Goal: Information Seeking & Learning: Learn about a topic

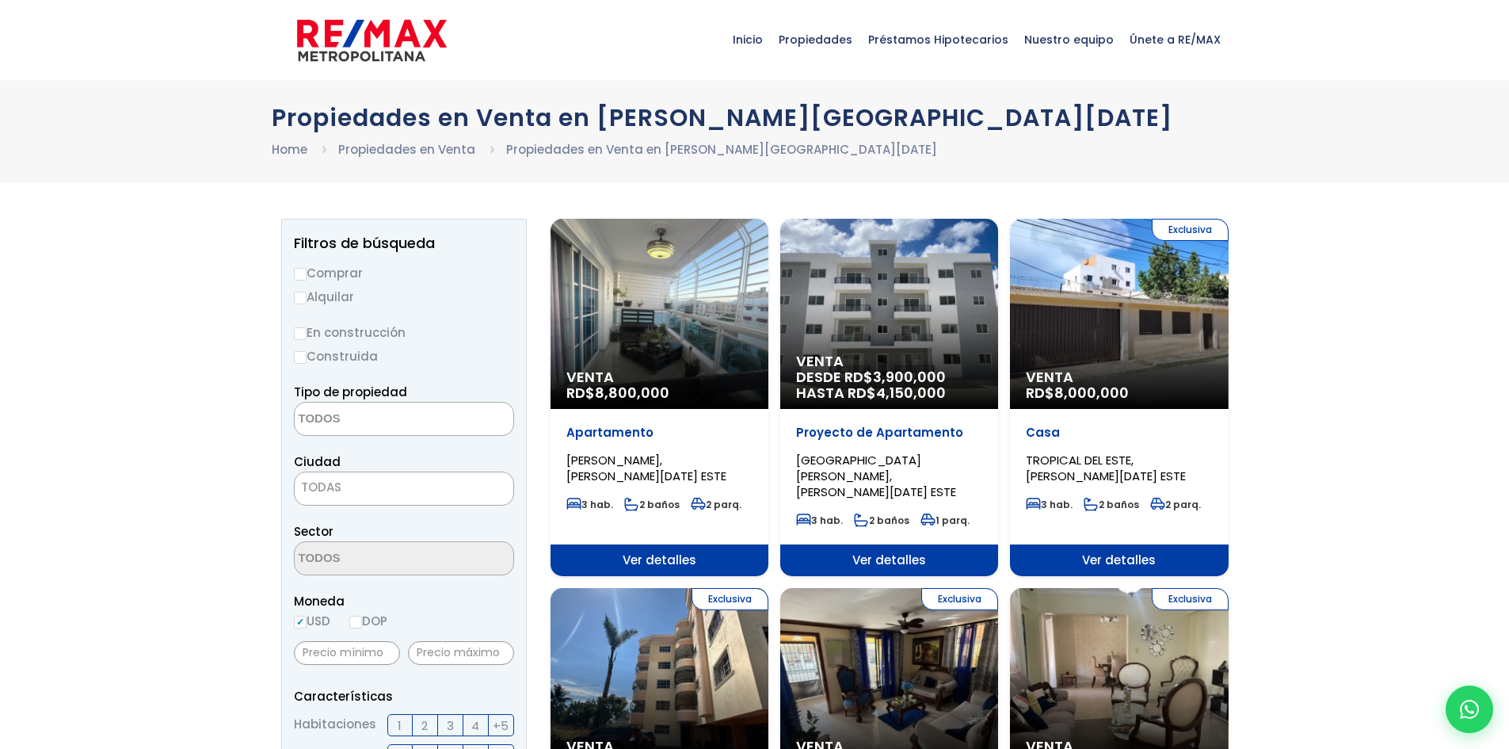
select select
click at [610, 316] on div "Venta RD$ 8,800,000" at bounding box center [660, 314] width 218 height 190
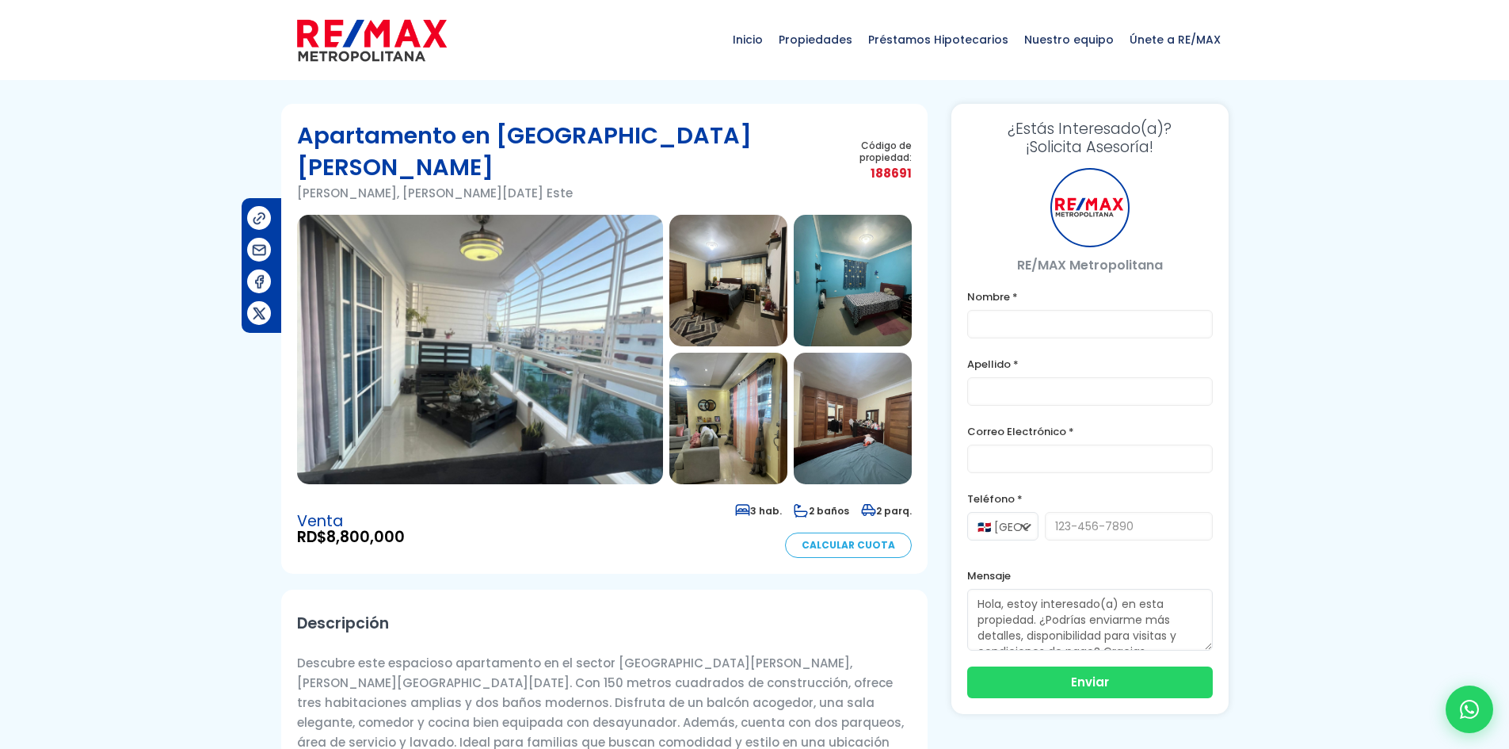
click at [711, 258] on img at bounding box center [728, 281] width 118 height 132
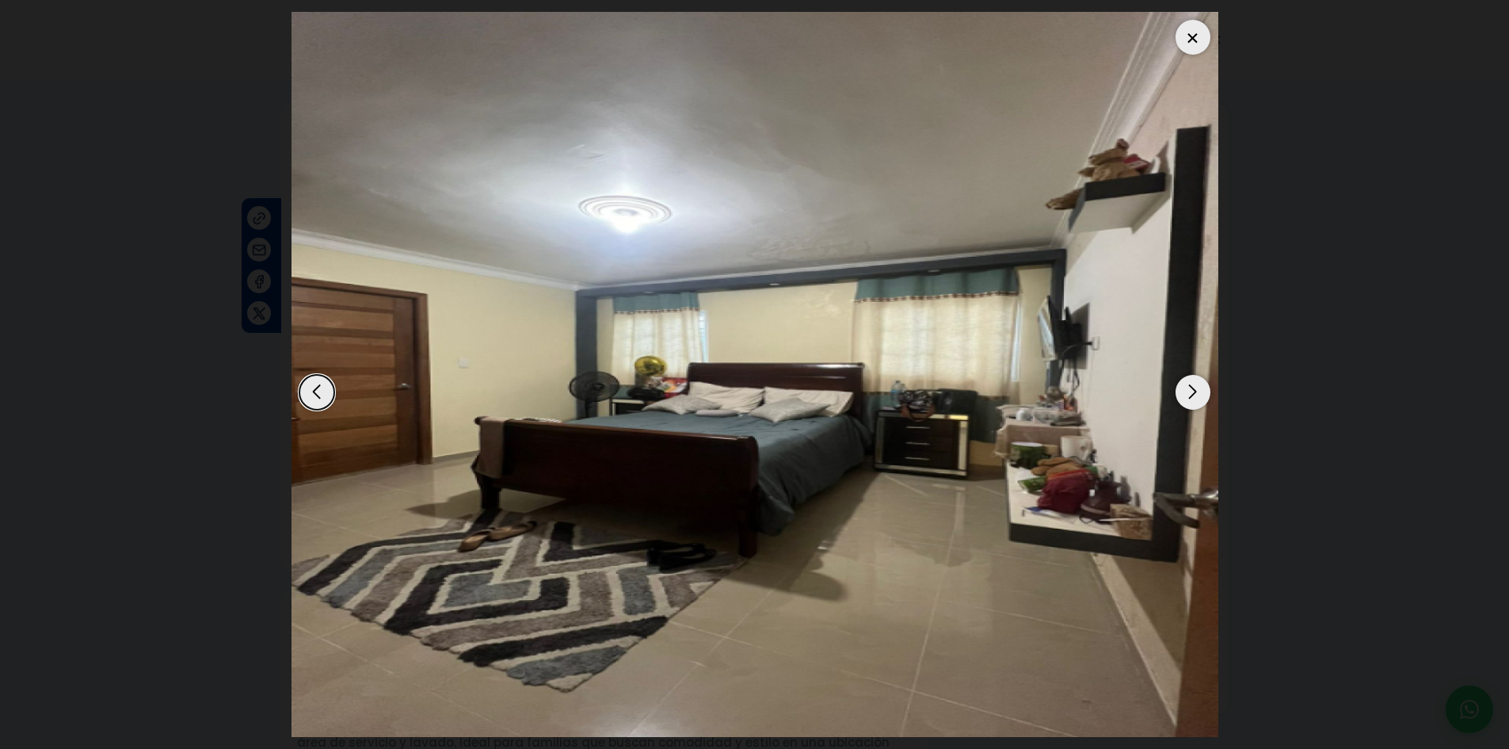
click at [1194, 391] on div "Next slide" at bounding box center [1193, 392] width 35 height 35
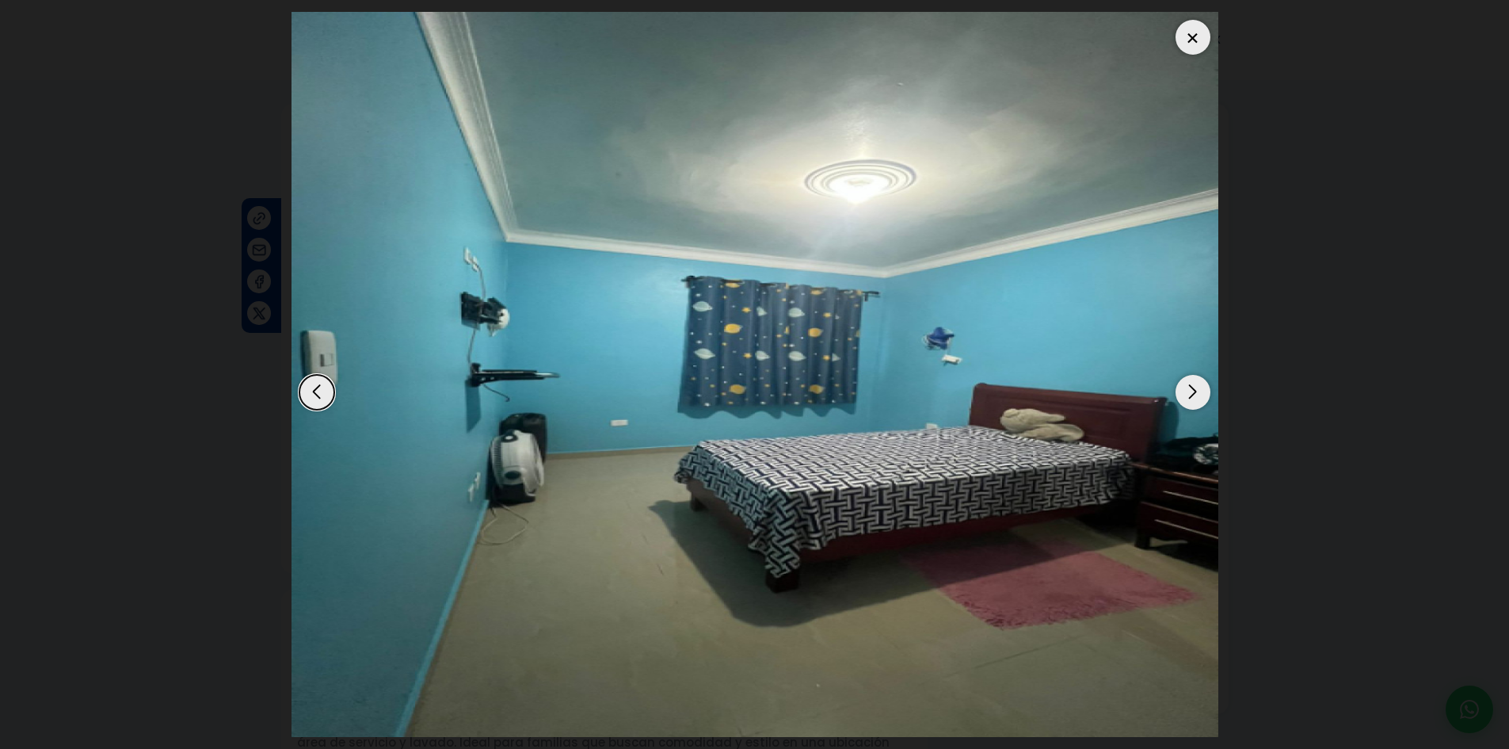
click at [1194, 391] on div "Next slide" at bounding box center [1193, 392] width 35 height 35
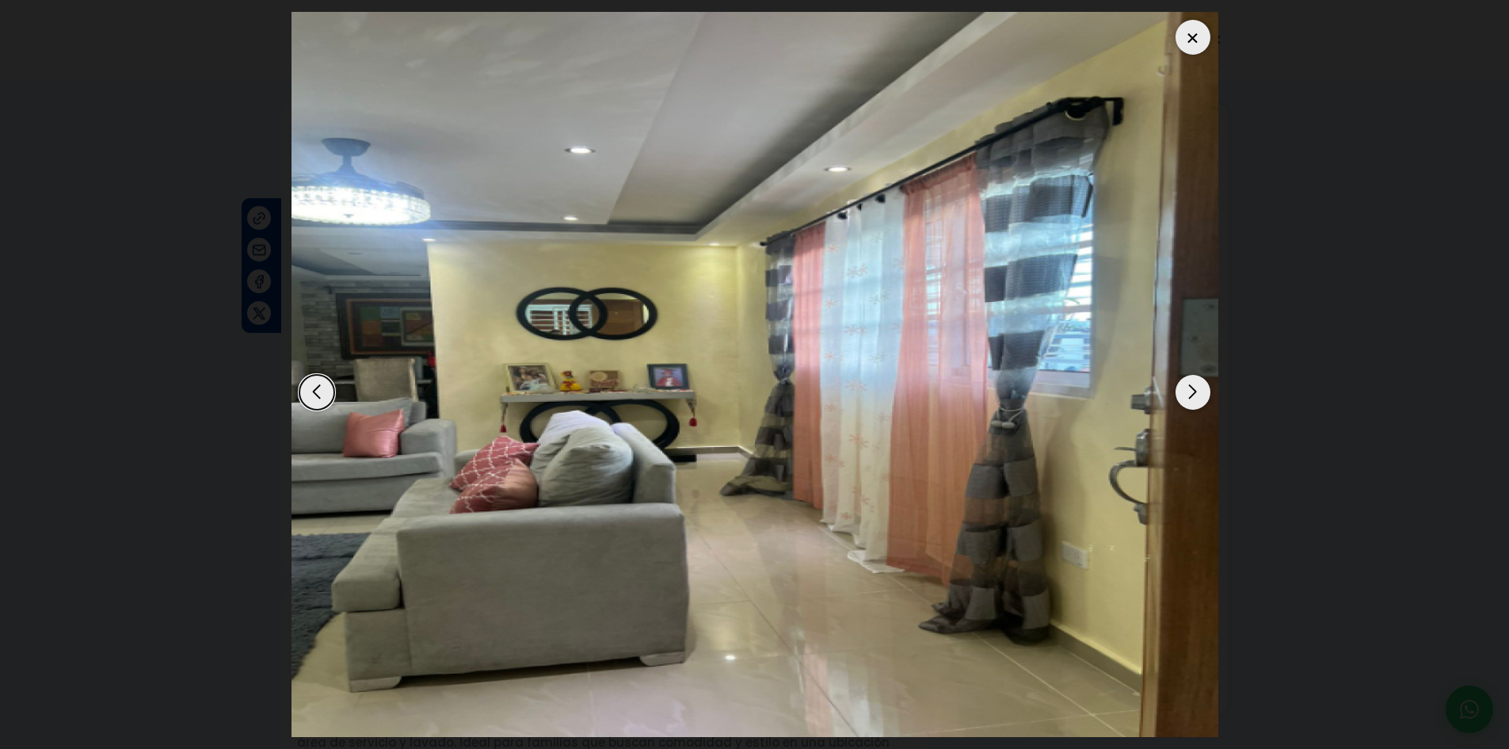
click at [1194, 391] on div "Next slide" at bounding box center [1193, 392] width 35 height 35
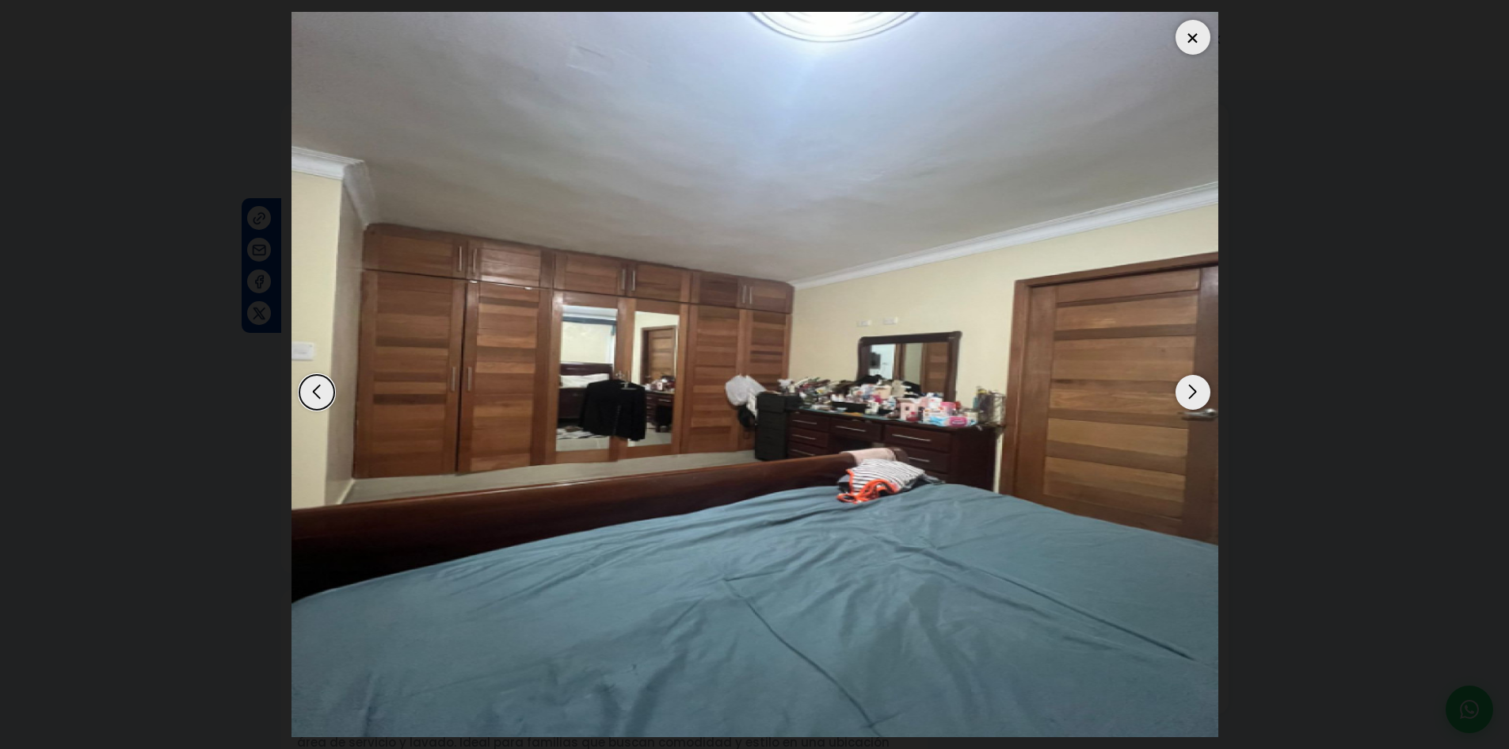
click at [1194, 391] on div "Next slide" at bounding box center [1193, 392] width 35 height 35
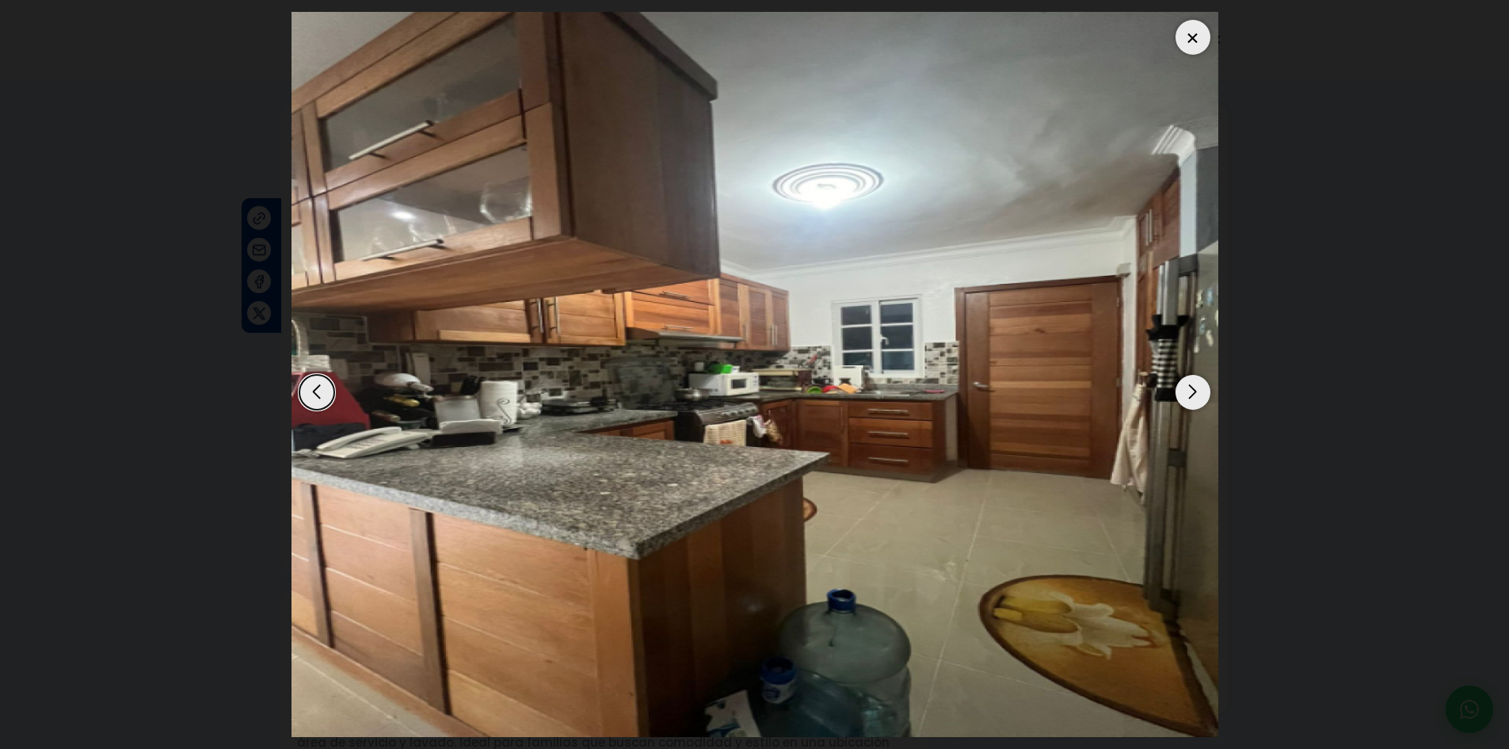
click at [1194, 391] on div "Next slide" at bounding box center [1193, 392] width 35 height 35
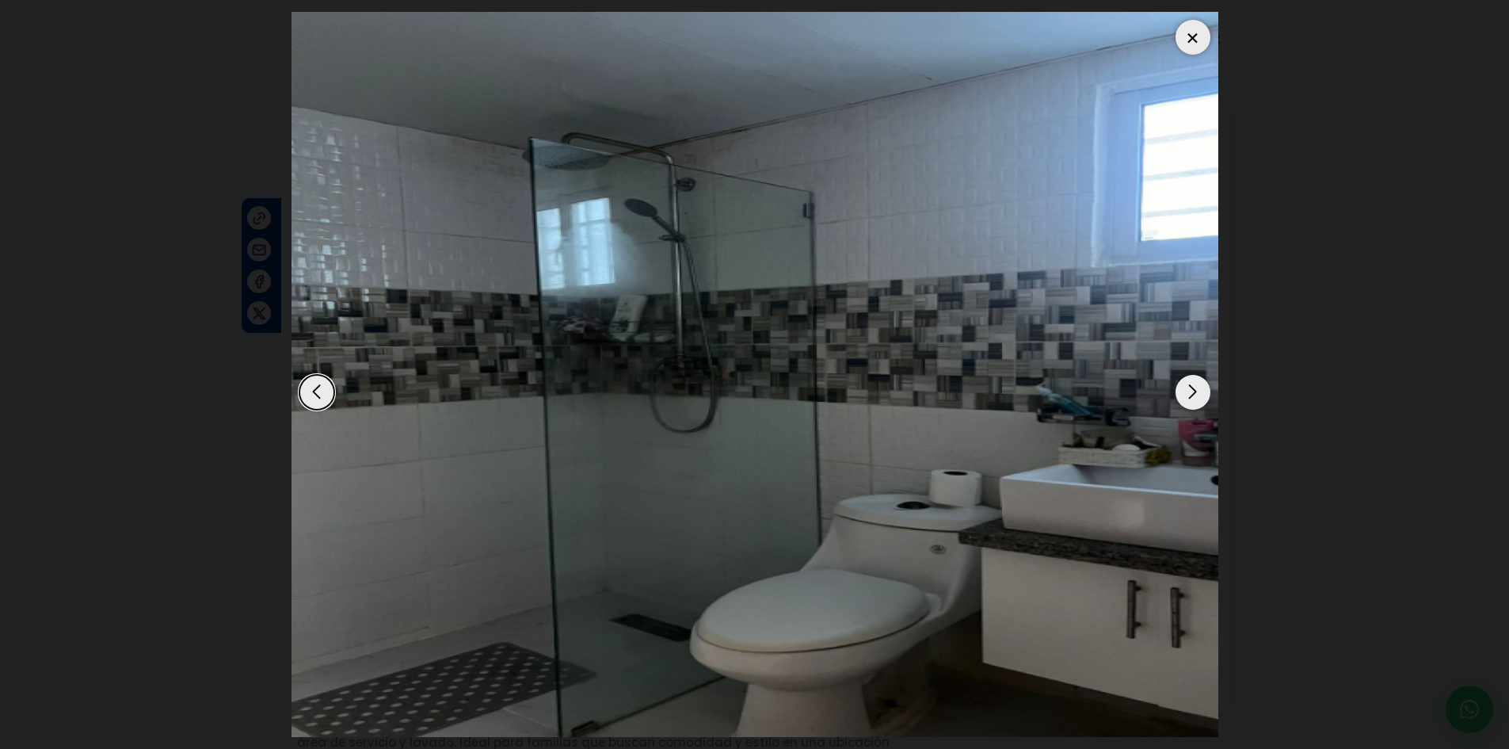
click at [1194, 391] on div "Next slide" at bounding box center [1193, 392] width 35 height 35
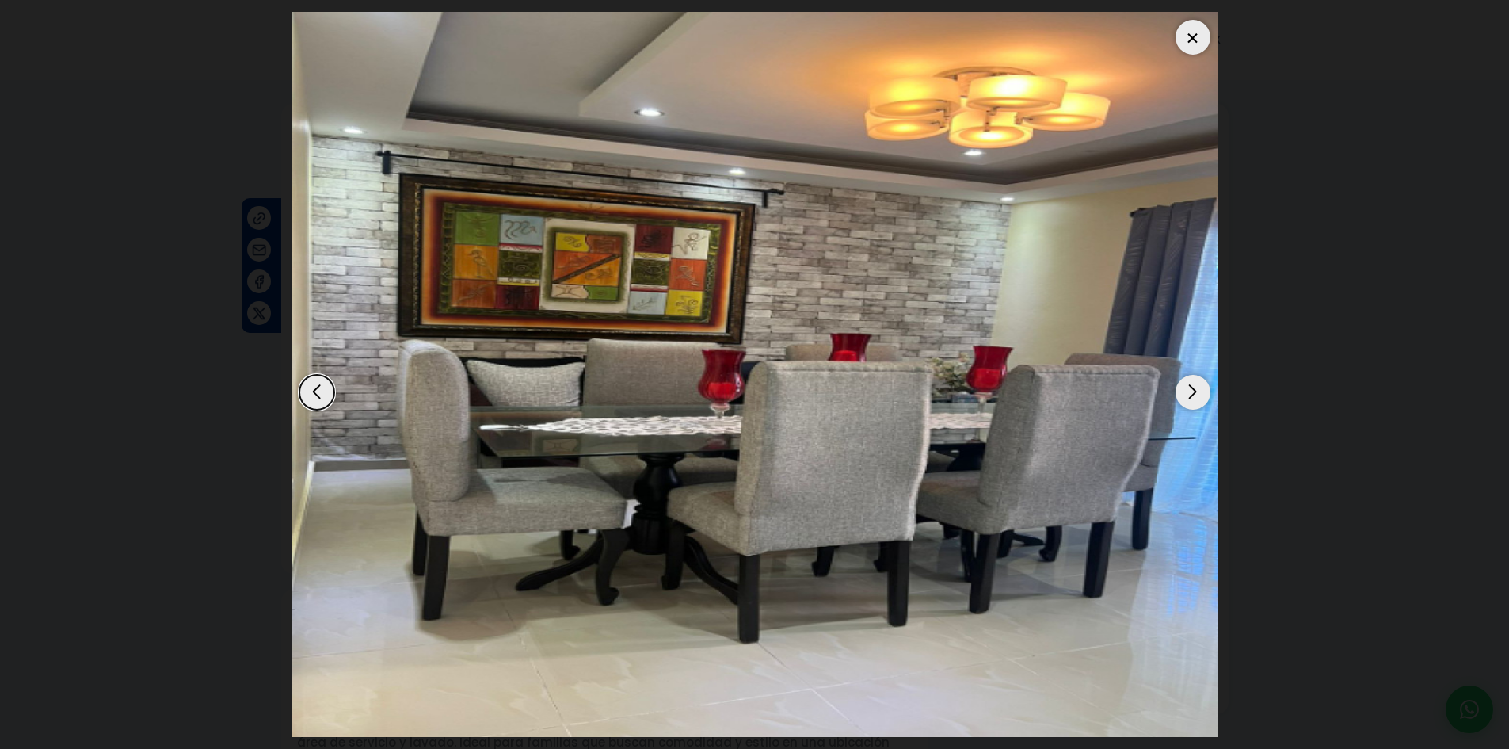
click at [1194, 391] on div "Next slide" at bounding box center [1193, 392] width 35 height 35
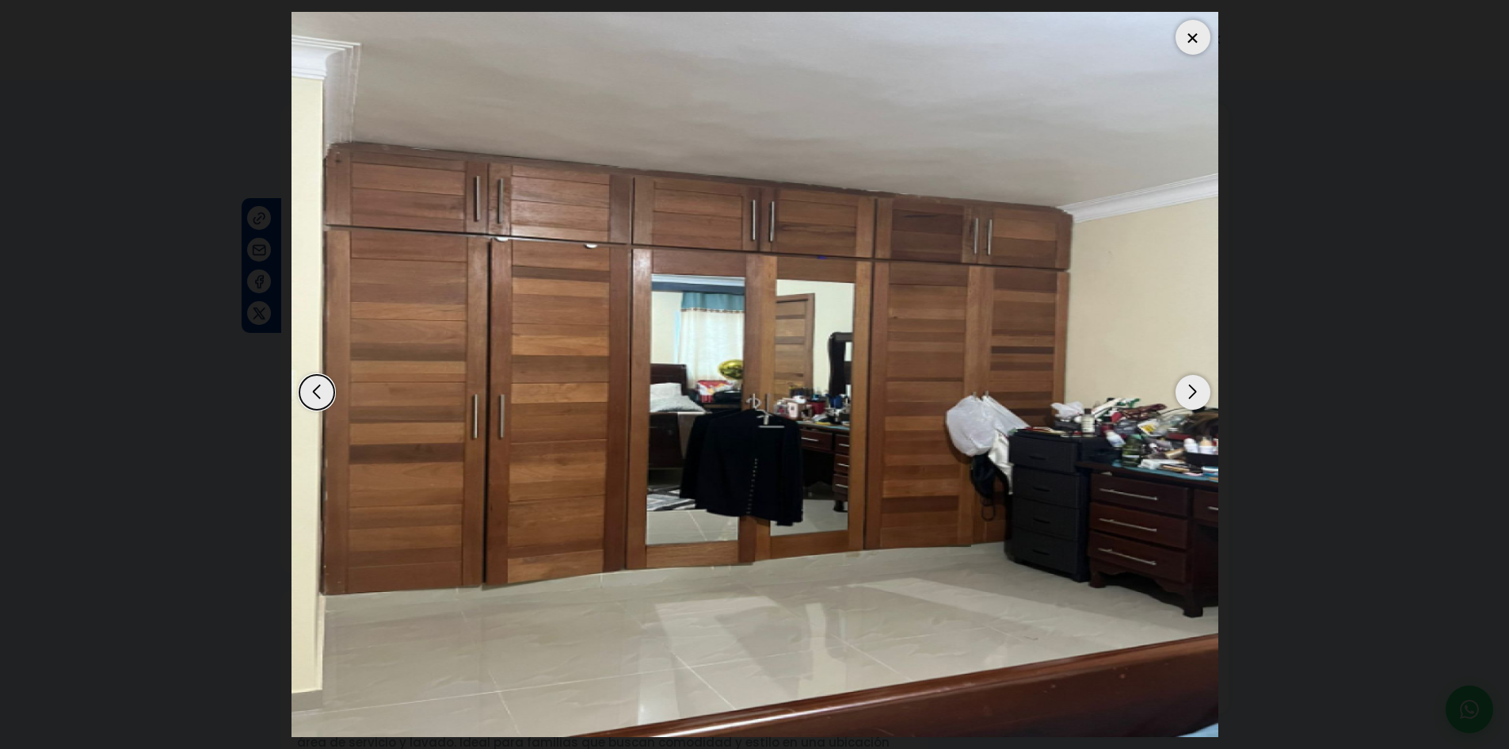
click at [1194, 391] on div "Next slide" at bounding box center [1193, 392] width 35 height 35
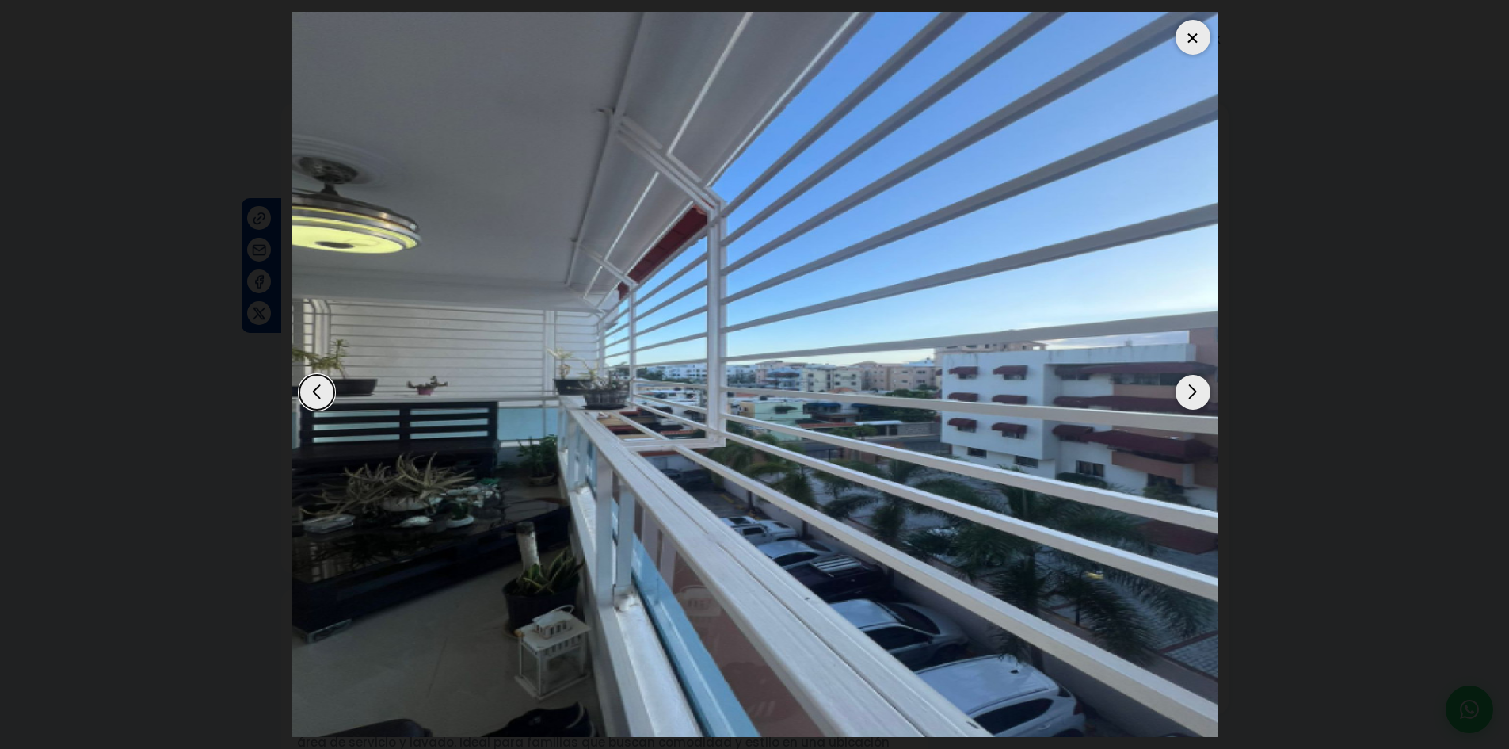
click at [1191, 393] on div "Next slide" at bounding box center [1193, 392] width 35 height 35
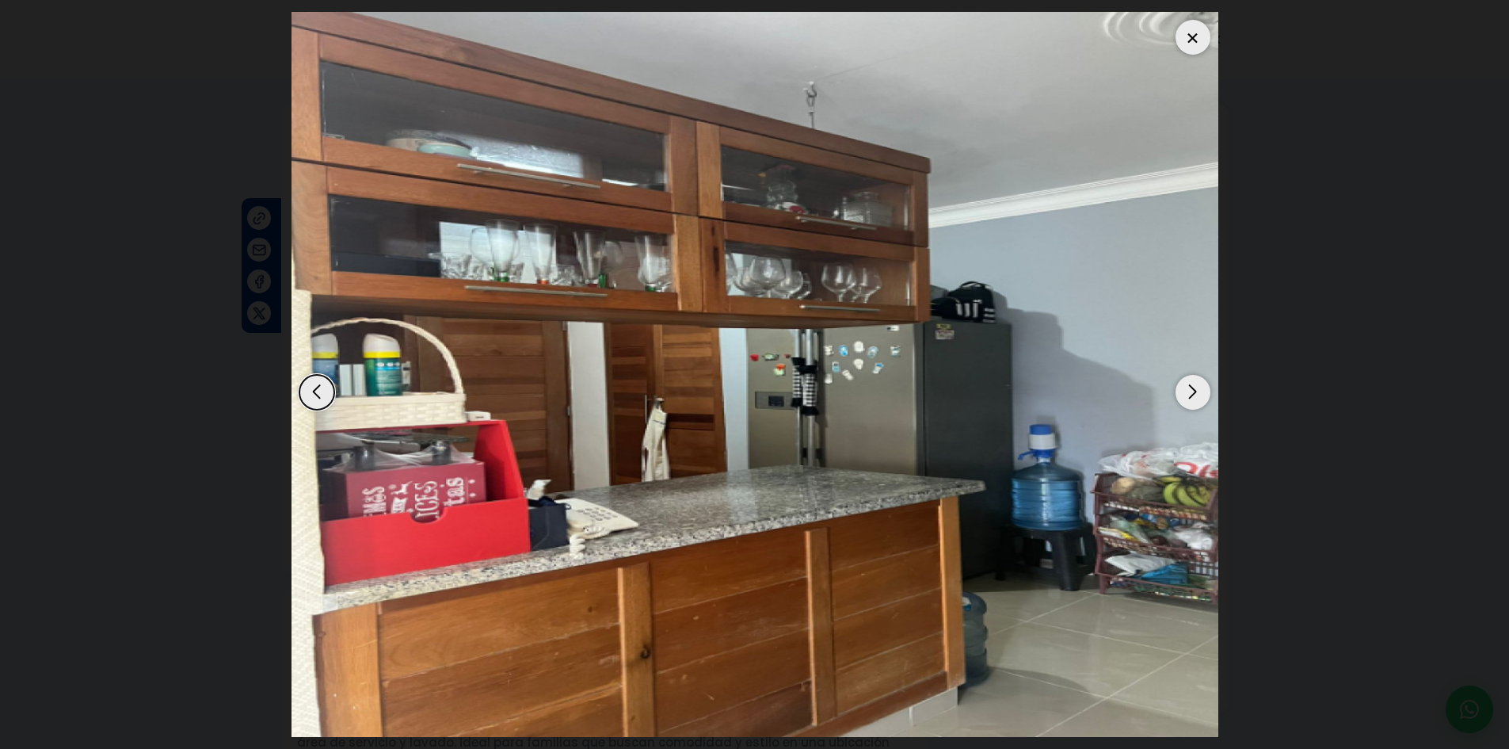
click at [1191, 393] on div "Next slide" at bounding box center [1193, 392] width 35 height 35
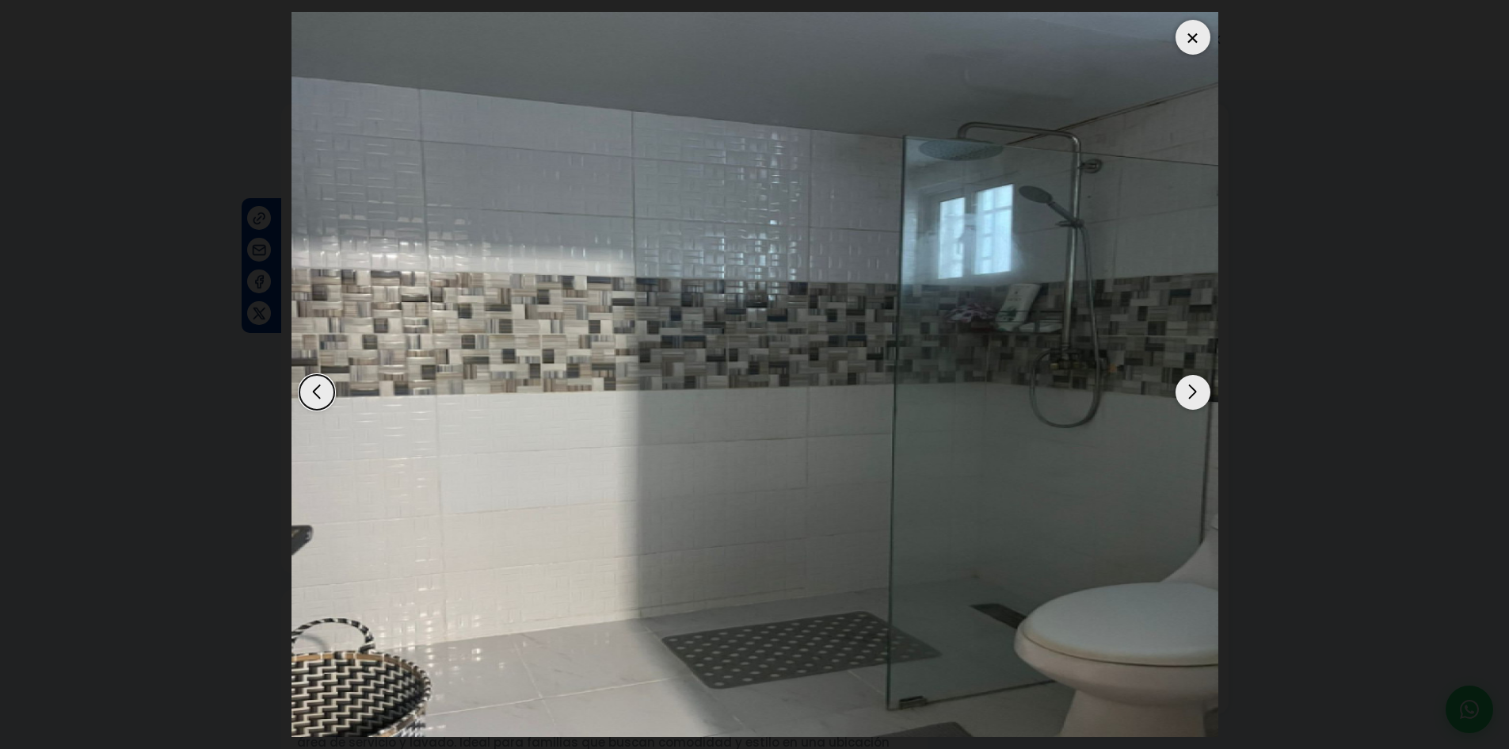
click at [1191, 393] on div "Next slide" at bounding box center [1193, 392] width 35 height 35
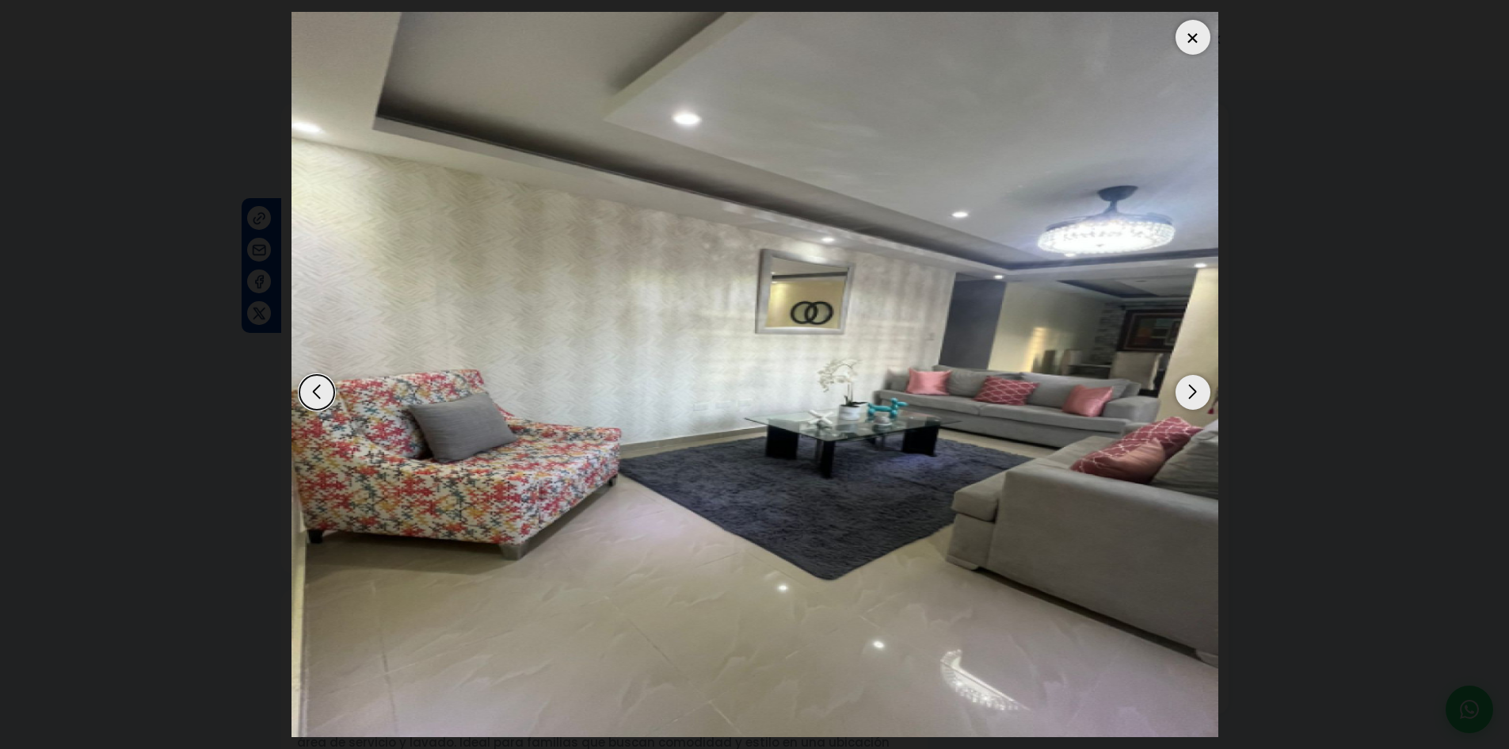
click at [1203, 30] on div at bounding box center [1193, 37] width 35 height 35
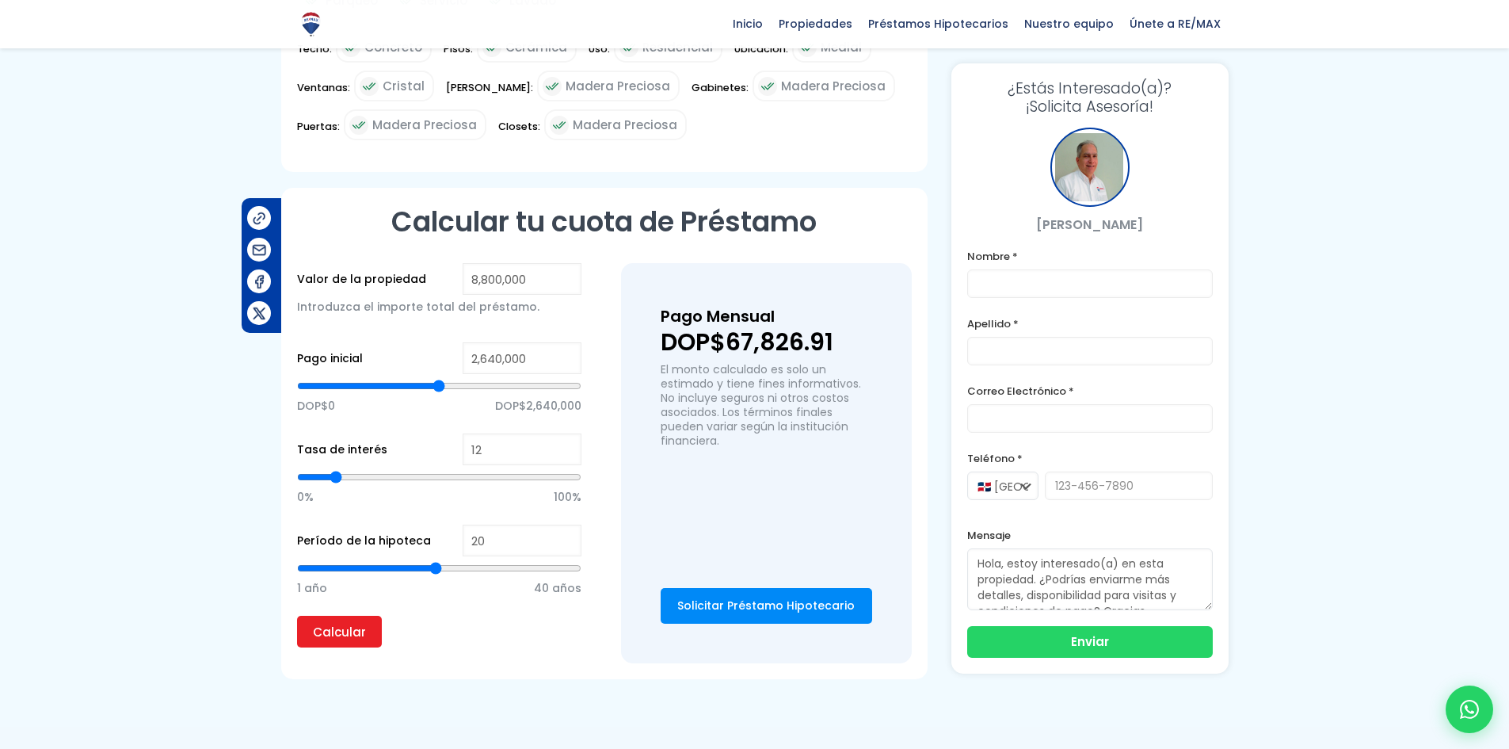
scroll to position [951, 0]
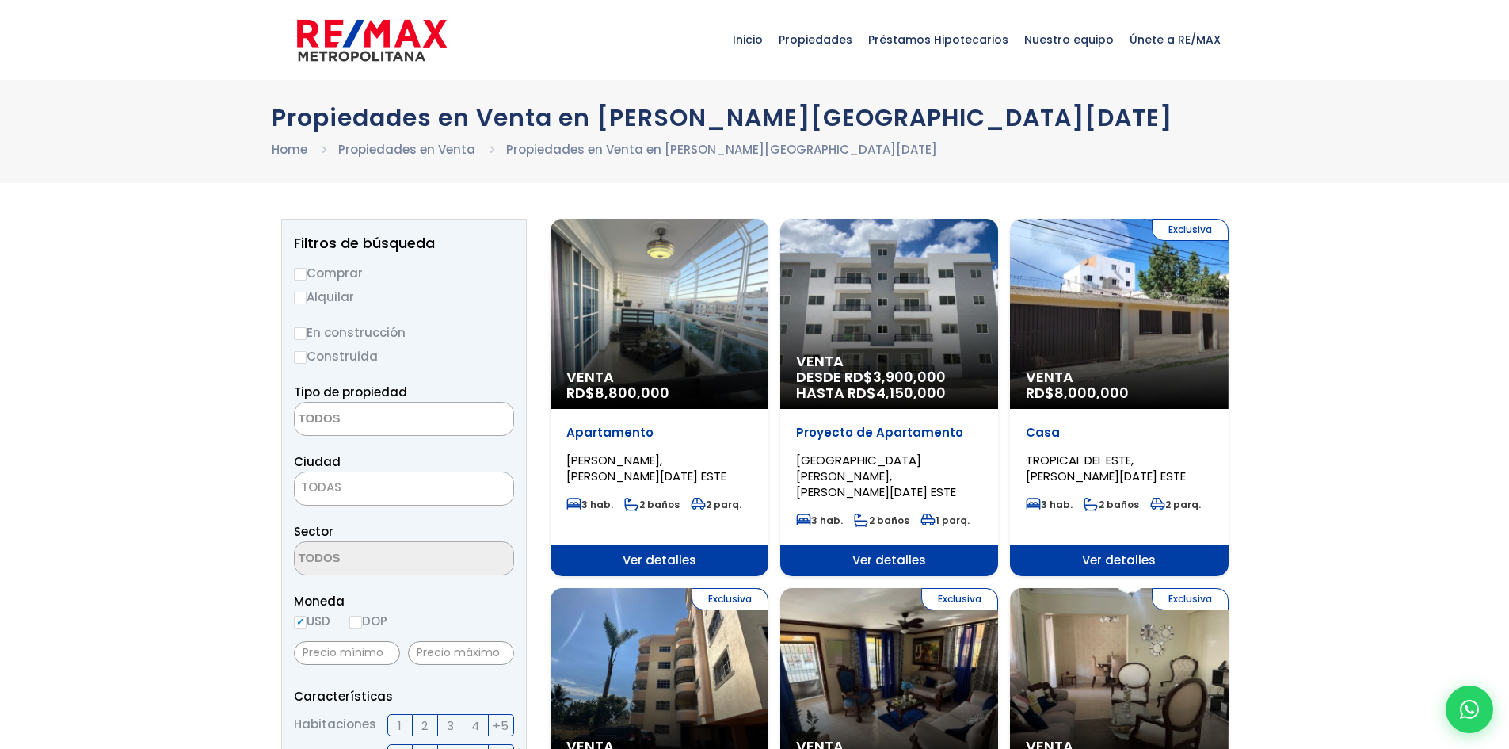
select select
click at [1080, 373] on span "Venta" at bounding box center [1119, 377] width 186 height 16
click at [1087, 449] on div "Casa TROPICAL DEL ESTE, SANTO DOMINGO ESTE" at bounding box center [1119, 454] width 186 height 59
click at [1102, 361] on div "Exclusiva Venta RD$ 8,000,000" at bounding box center [1119, 314] width 218 height 190
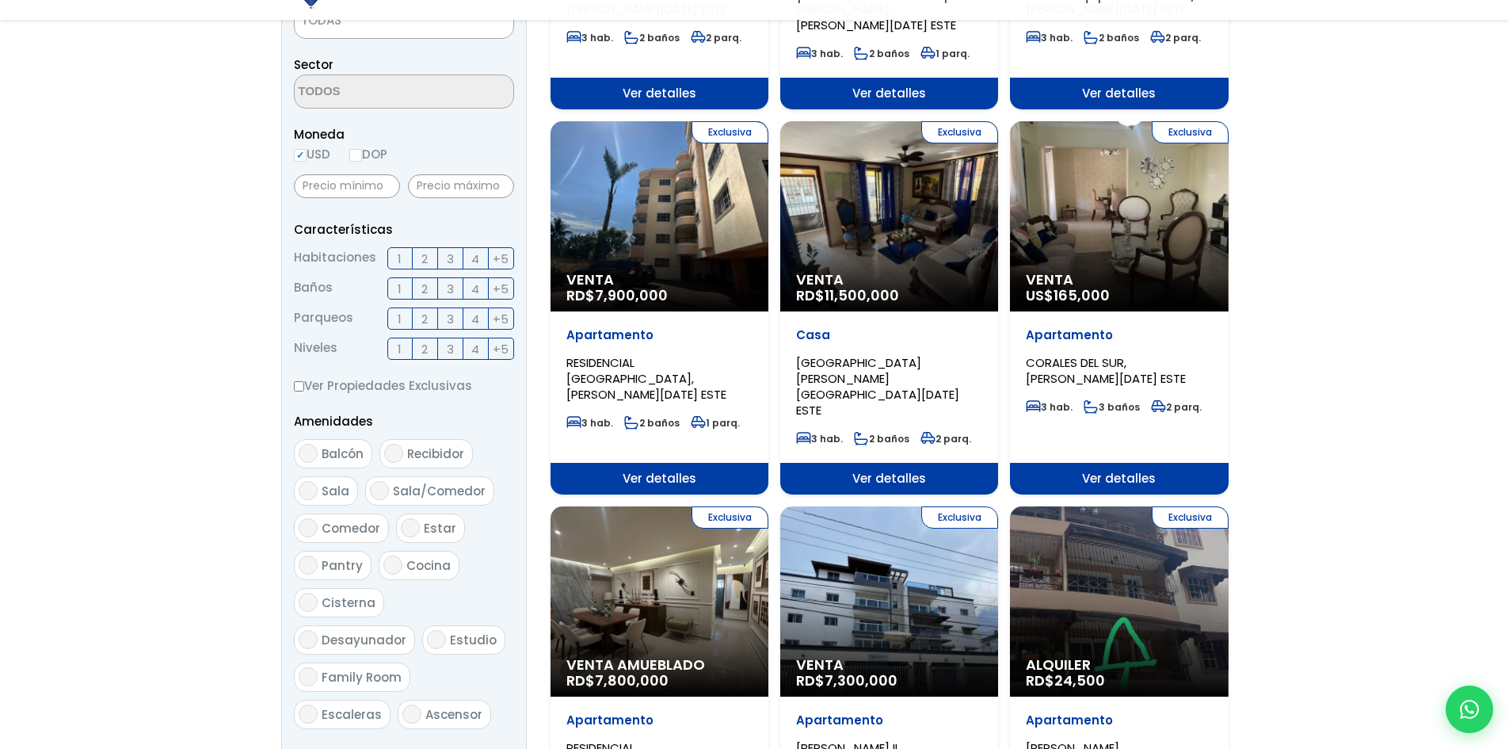
scroll to position [475, 0]
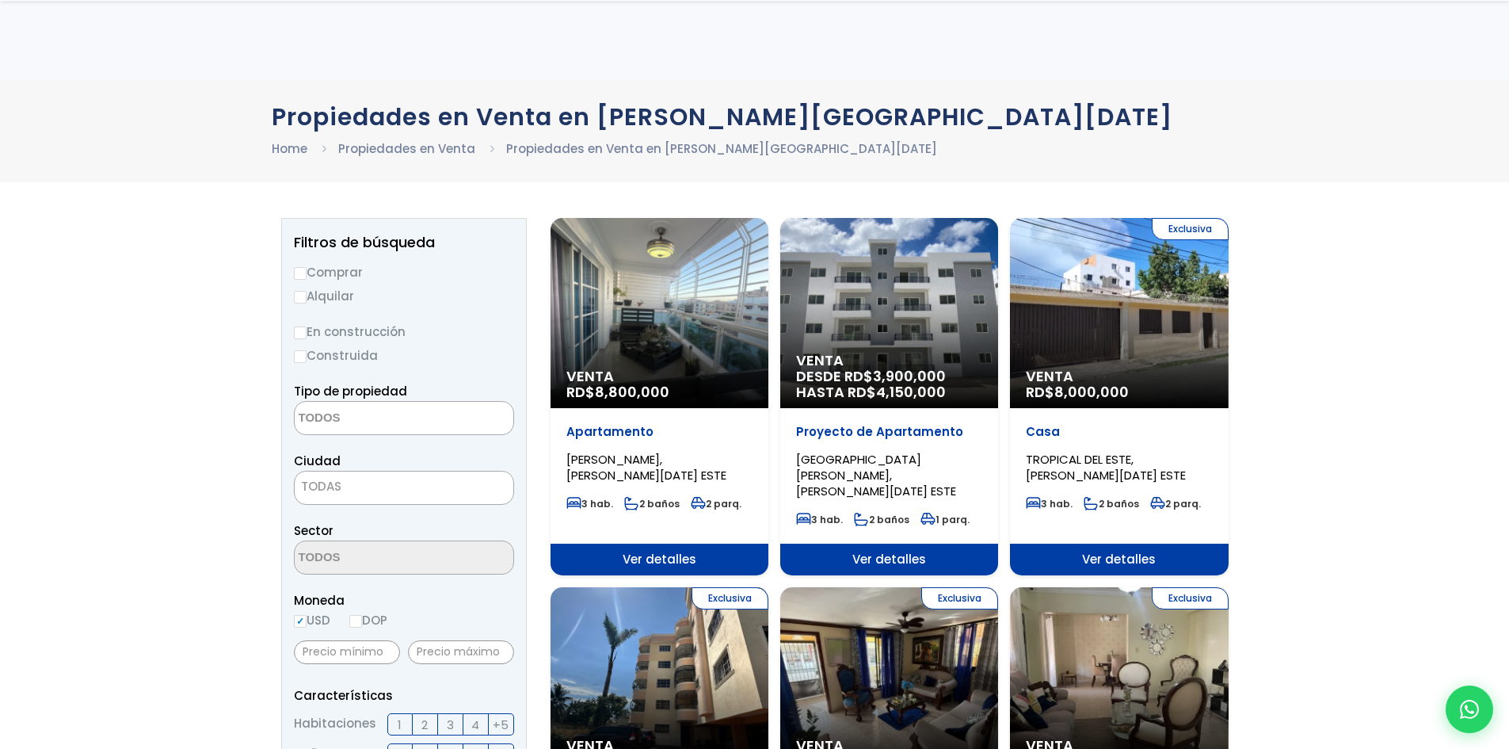
select select
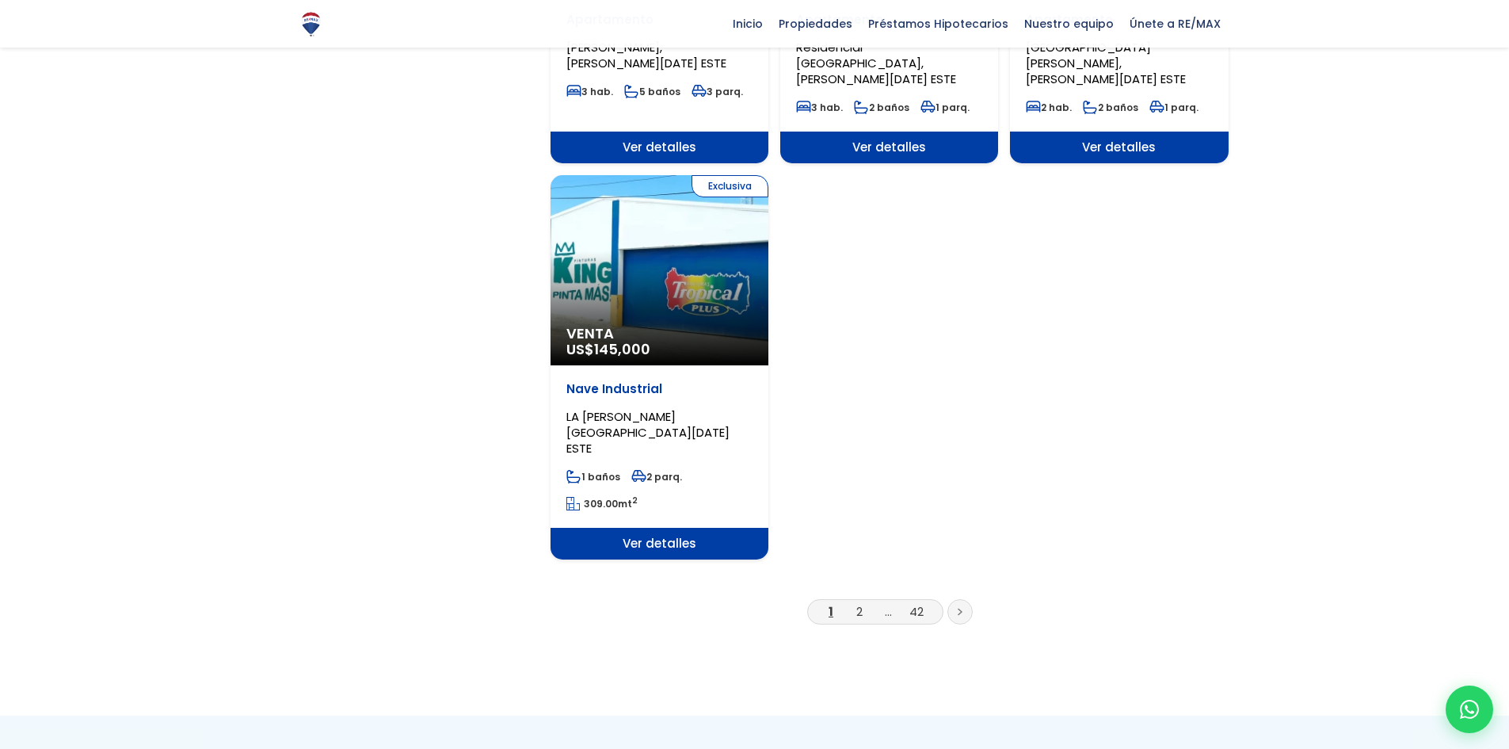
scroll to position [1901, 0]
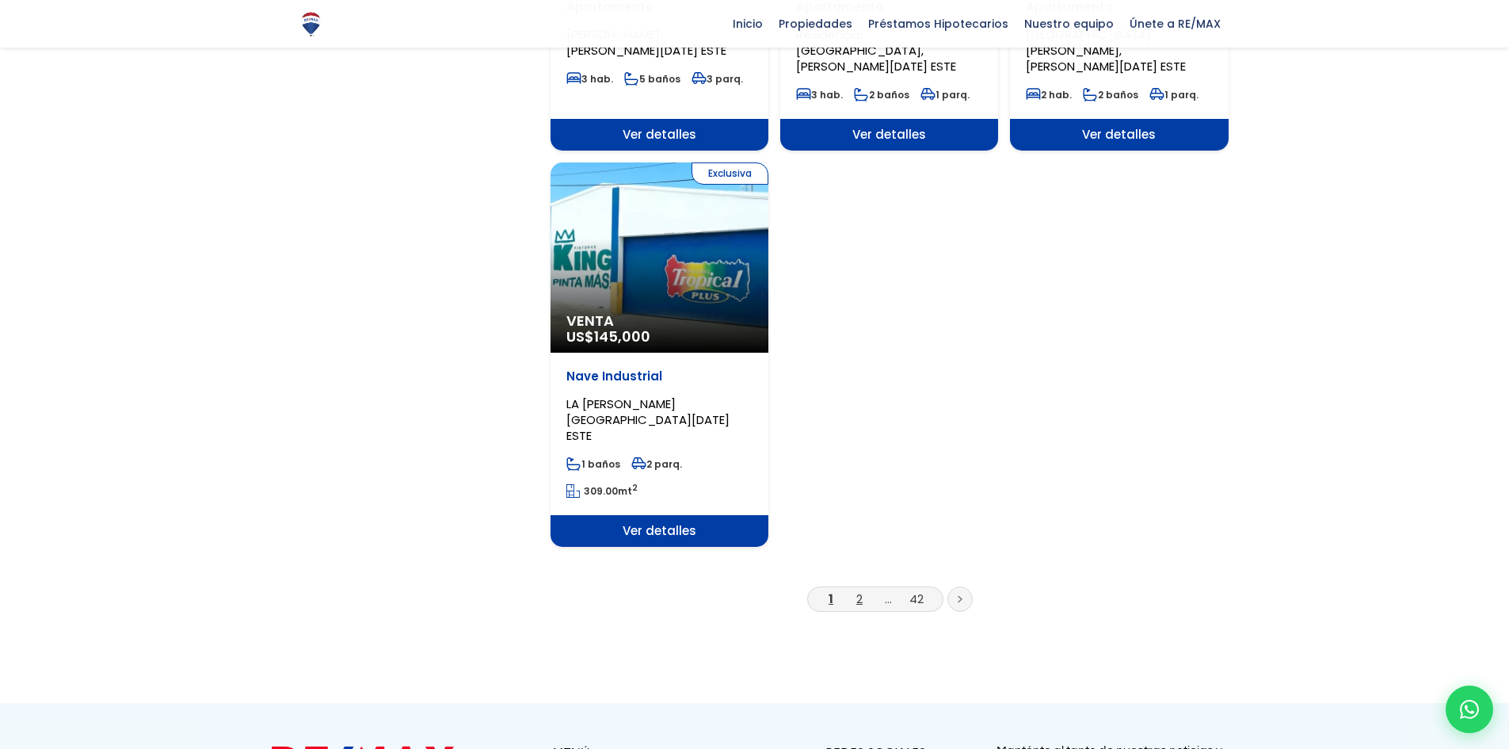
click at [860, 590] on link "2" at bounding box center [859, 598] width 6 height 17
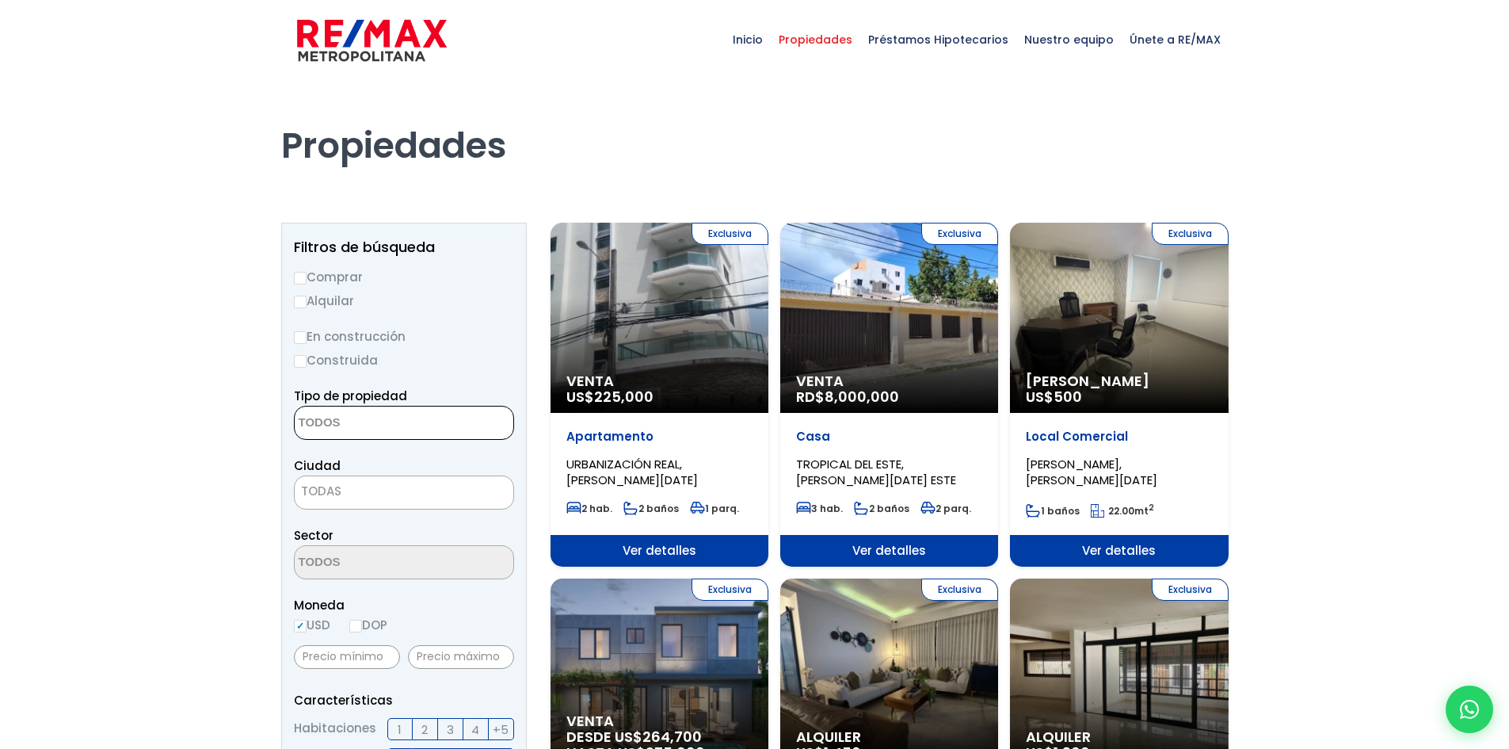
click at [380, 424] on textarea "Search" at bounding box center [372, 423] width 154 height 34
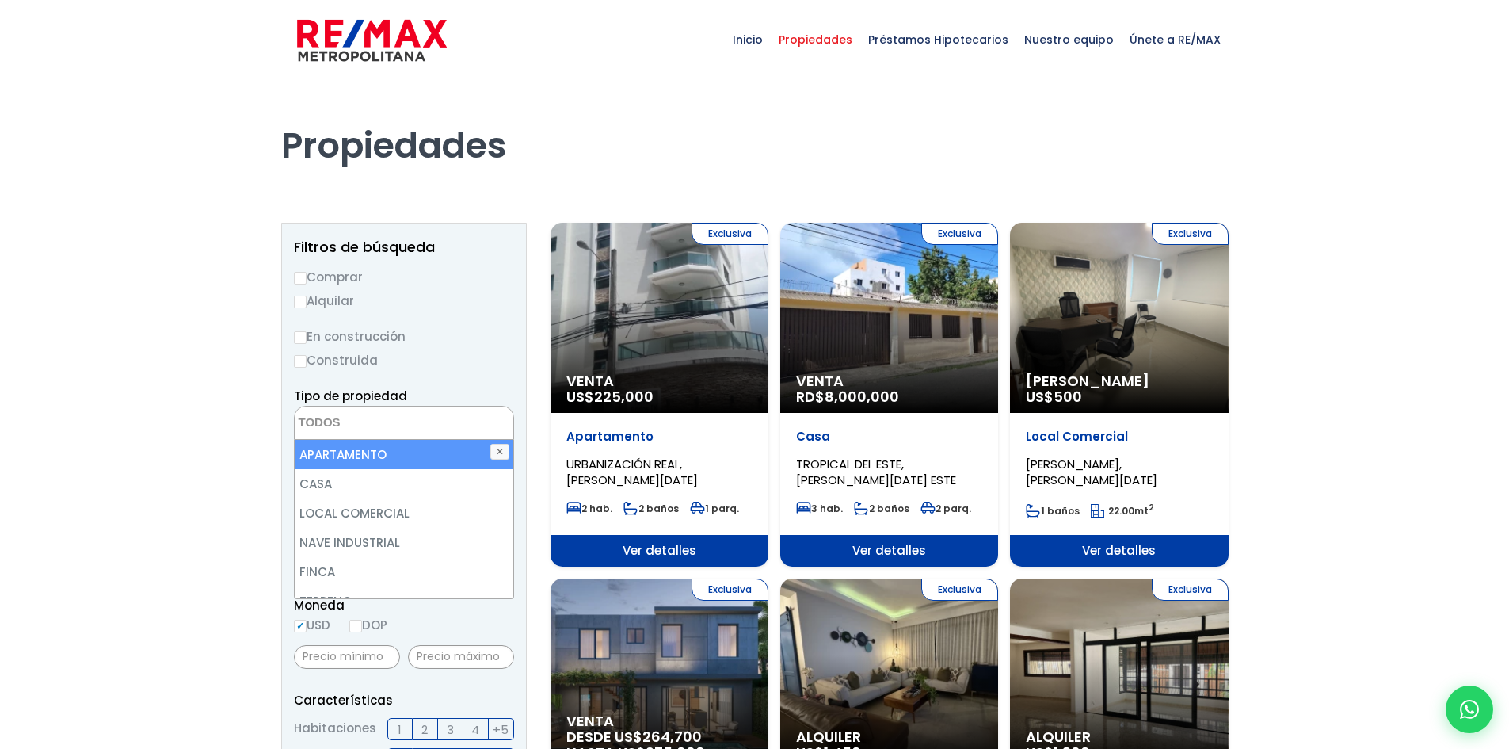
click at [385, 454] on li "APARTAMENTO" at bounding box center [404, 454] width 219 height 29
select select "apartment"
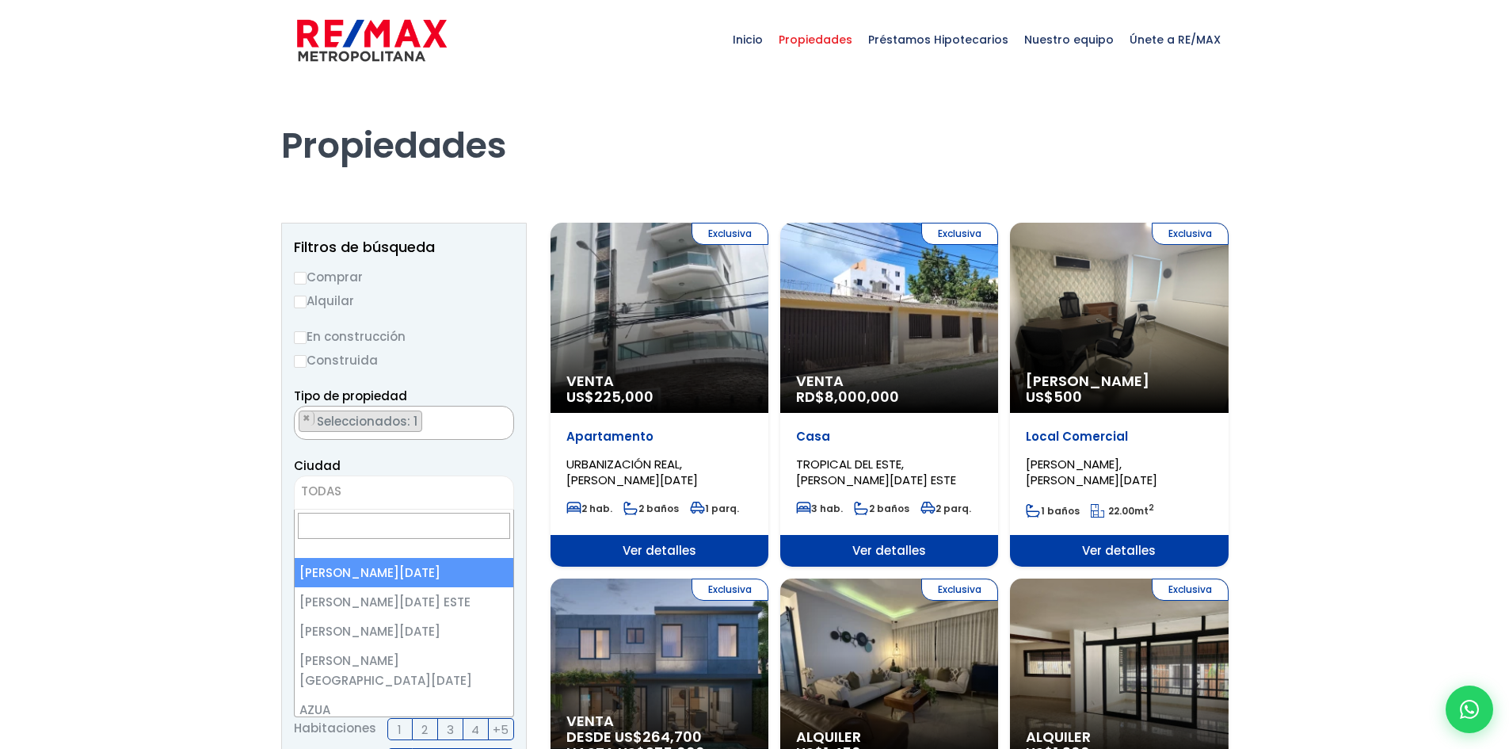
click at [402, 490] on span "TODAS" at bounding box center [404, 491] width 219 height 22
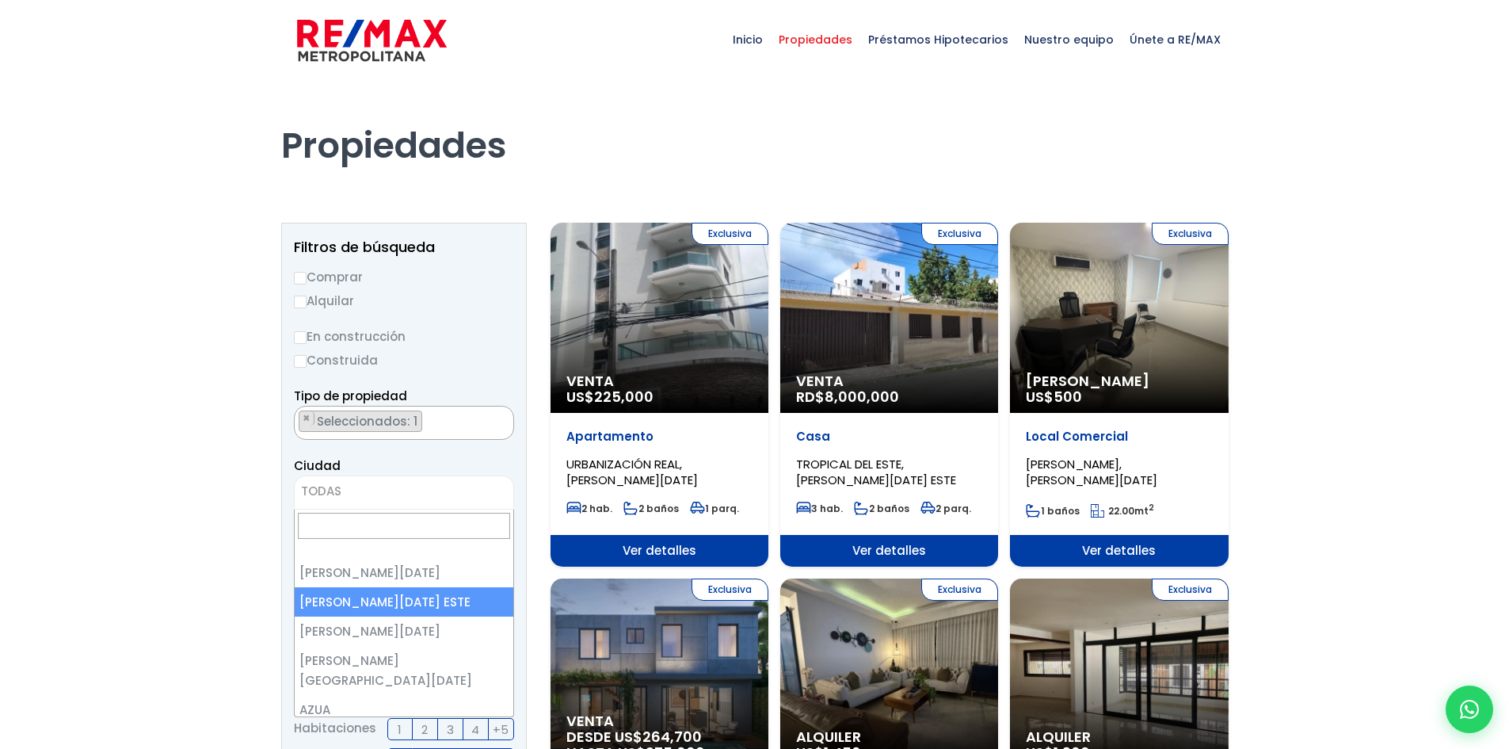
select select "148"
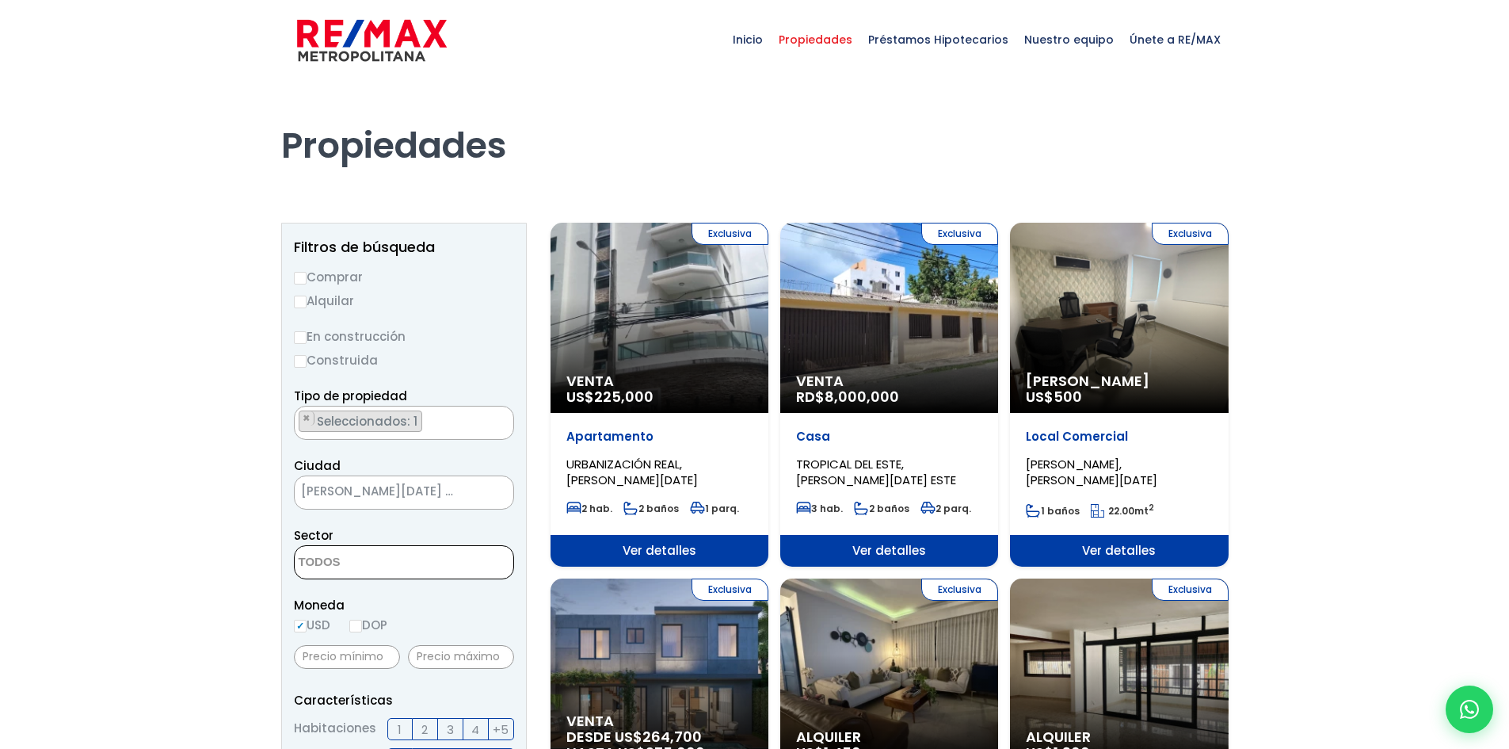
click at [377, 559] on textarea "Search" at bounding box center [372, 563] width 154 height 34
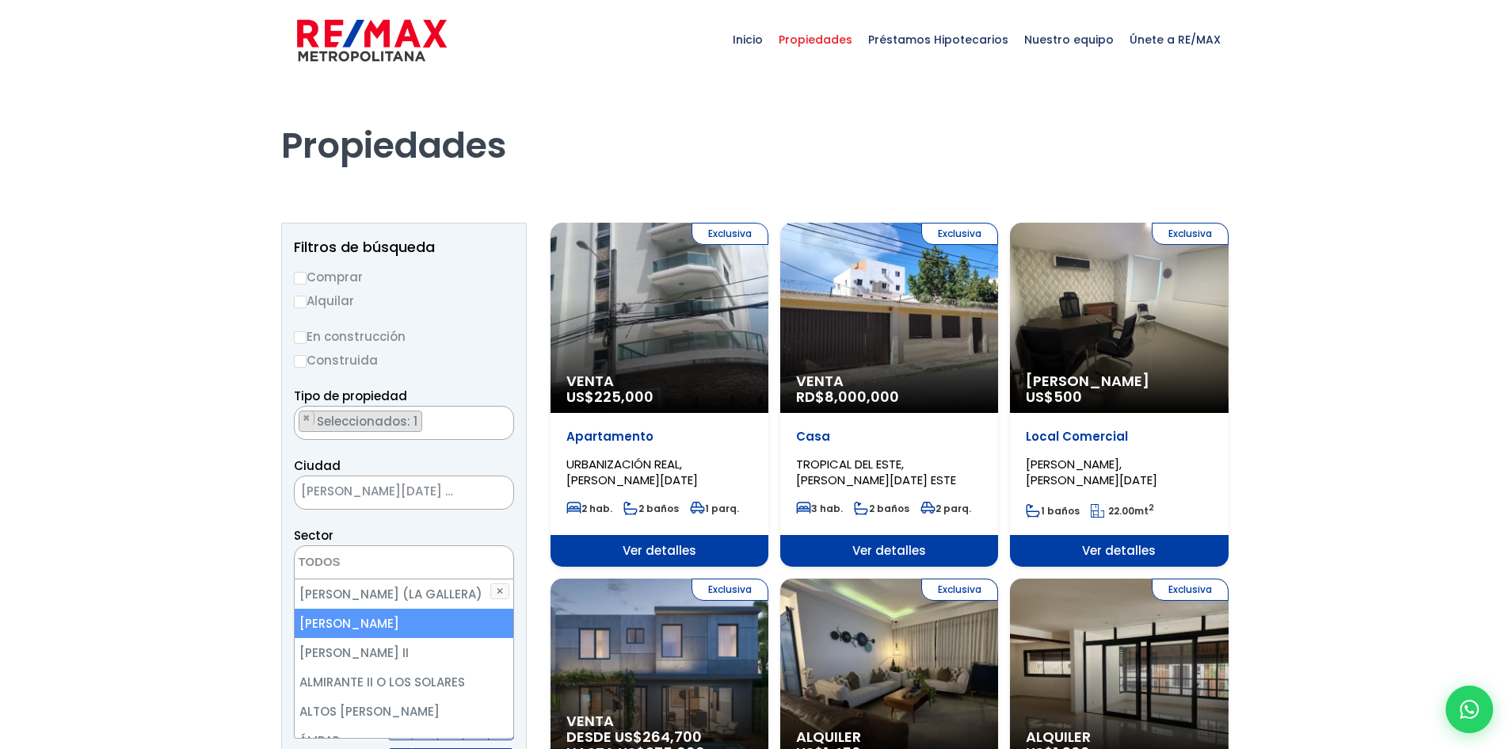
click at [349, 620] on li "ALMA ROSA I" at bounding box center [404, 622] width 219 height 29
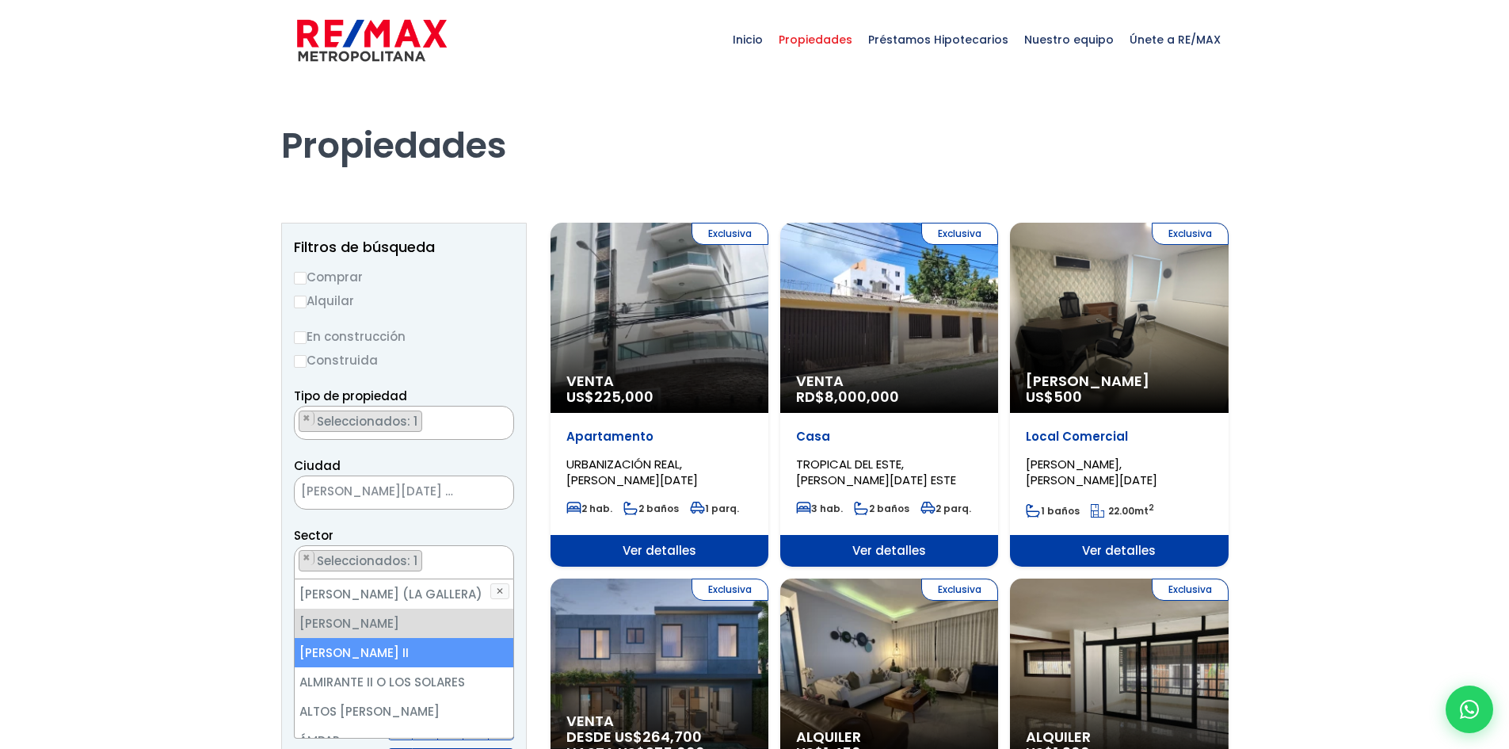
click at [367, 654] on li "ALMA ROSA II" at bounding box center [404, 652] width 219 height 29
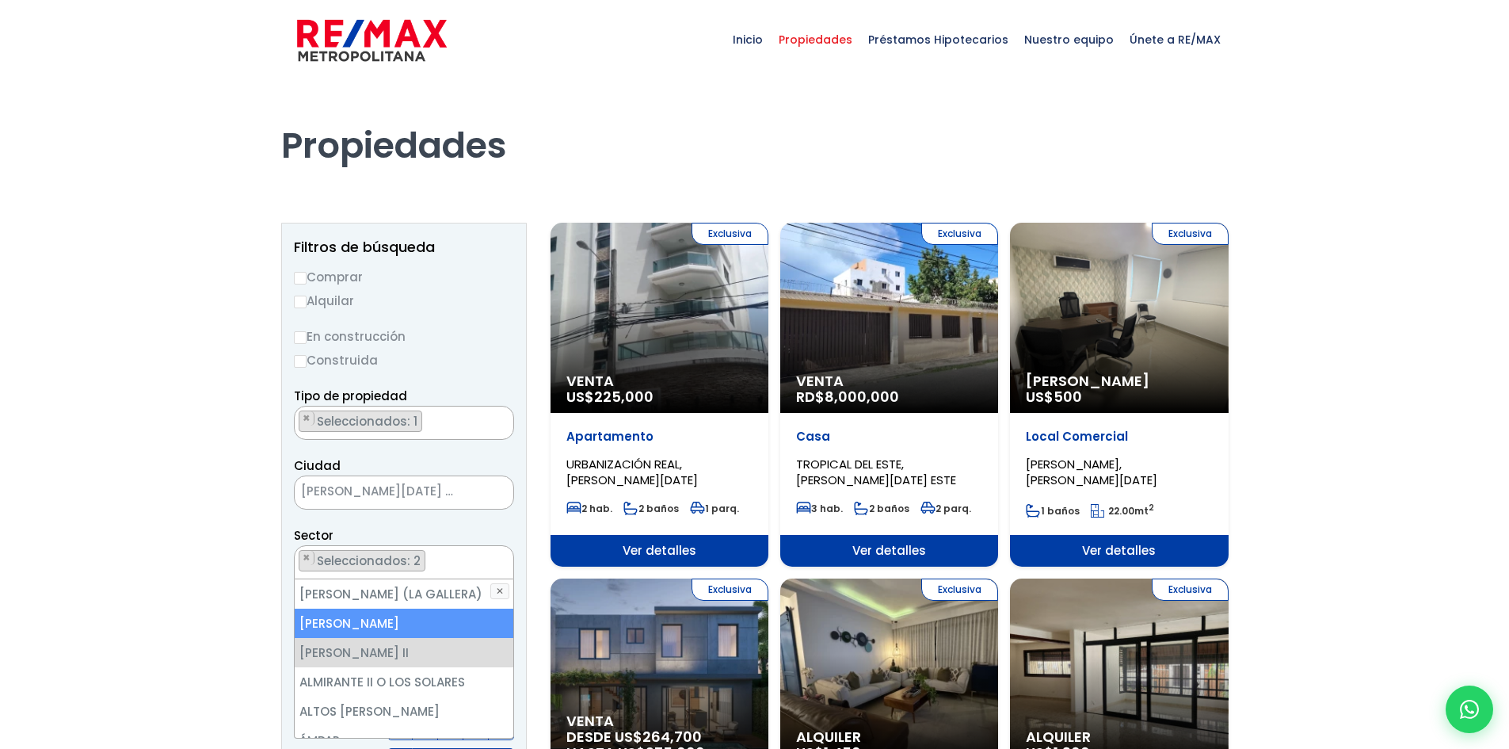
click at [371, 620] on li "ALMA ROSA I" at bounding box center [404, 622] width 219 height 29
select select "13152"
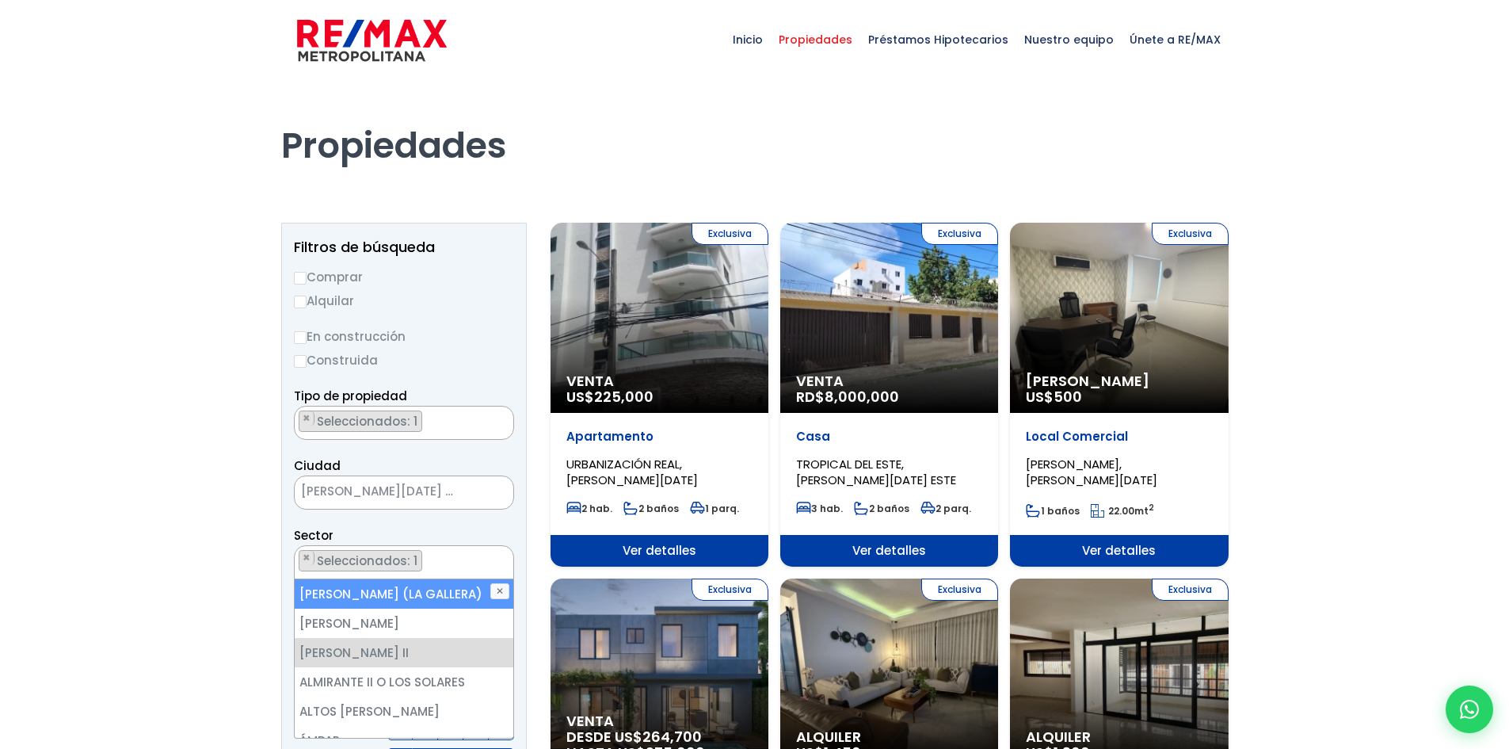
click at [437, 563] on ul "× Seleccionados: 1" at bounding box center [394, 563] width 199 height 34
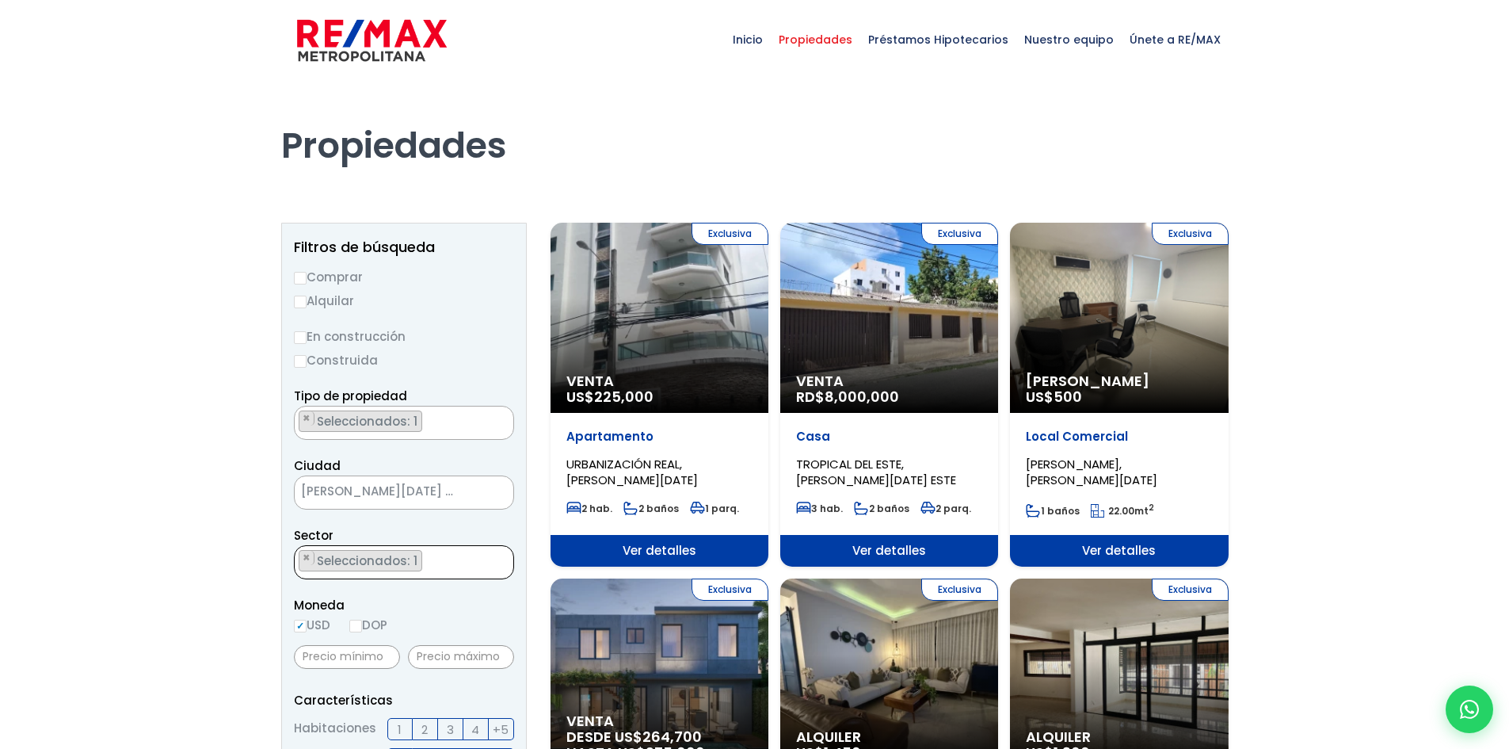
click at [437, 559] on ul "× Seleccionados: 1" at bounding box center [394, 563] width 199 height 34
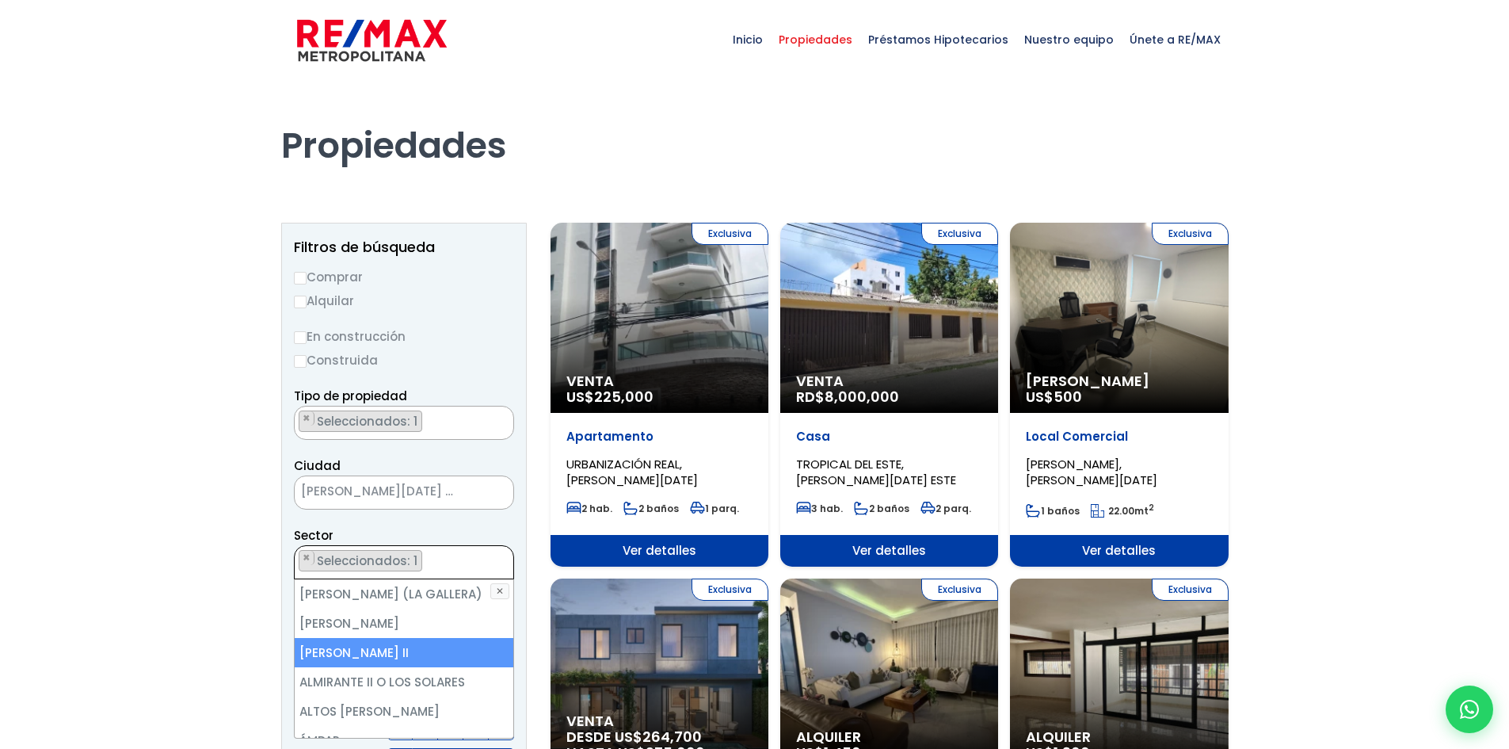
click at [344, 651] on li "ALMA ROSA II" at bounding box center [404, 652] width 219 height 29
click at [353, 647] on li "ALMA ROSA II" at bounding box center [404, 652] width 219 height 29
select select "13152"
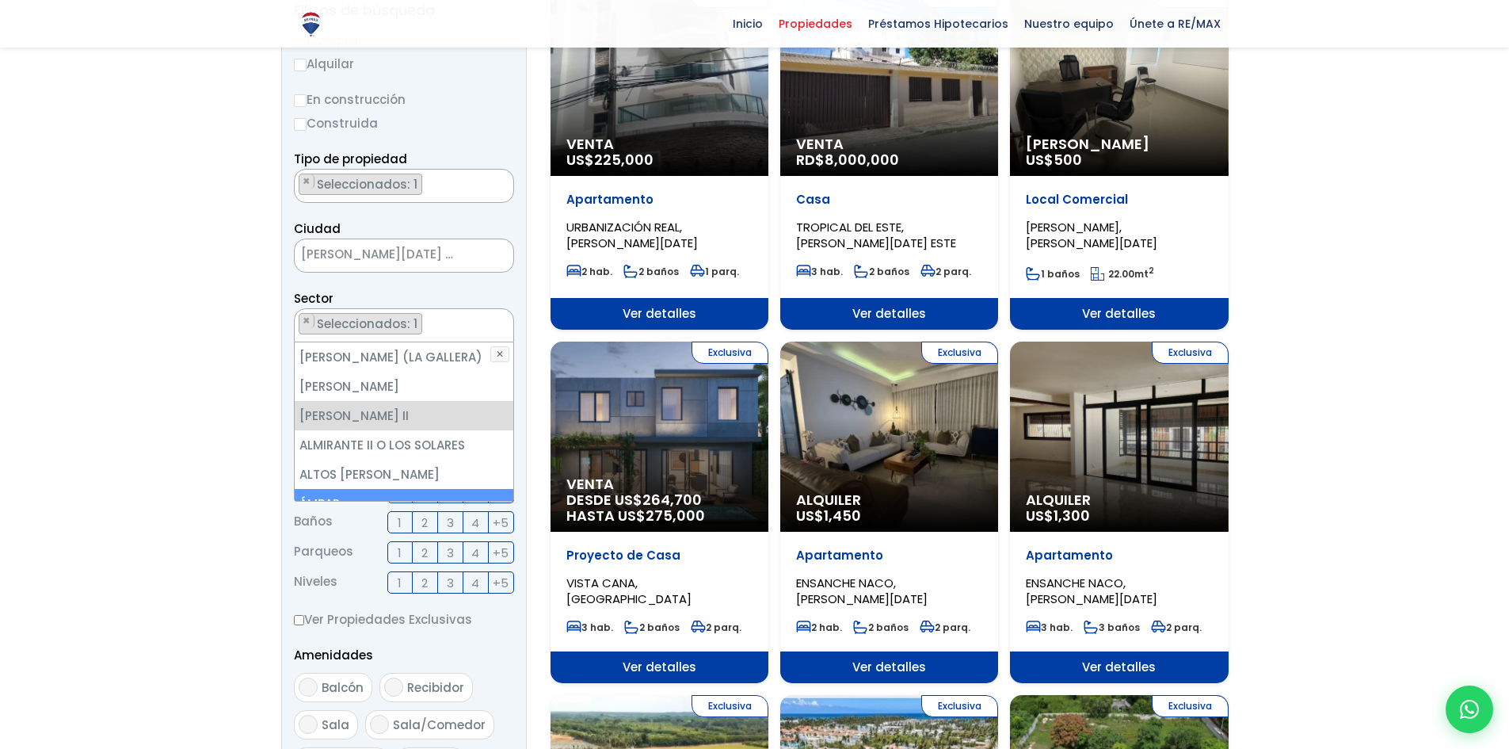
scroll to position [238, 0]
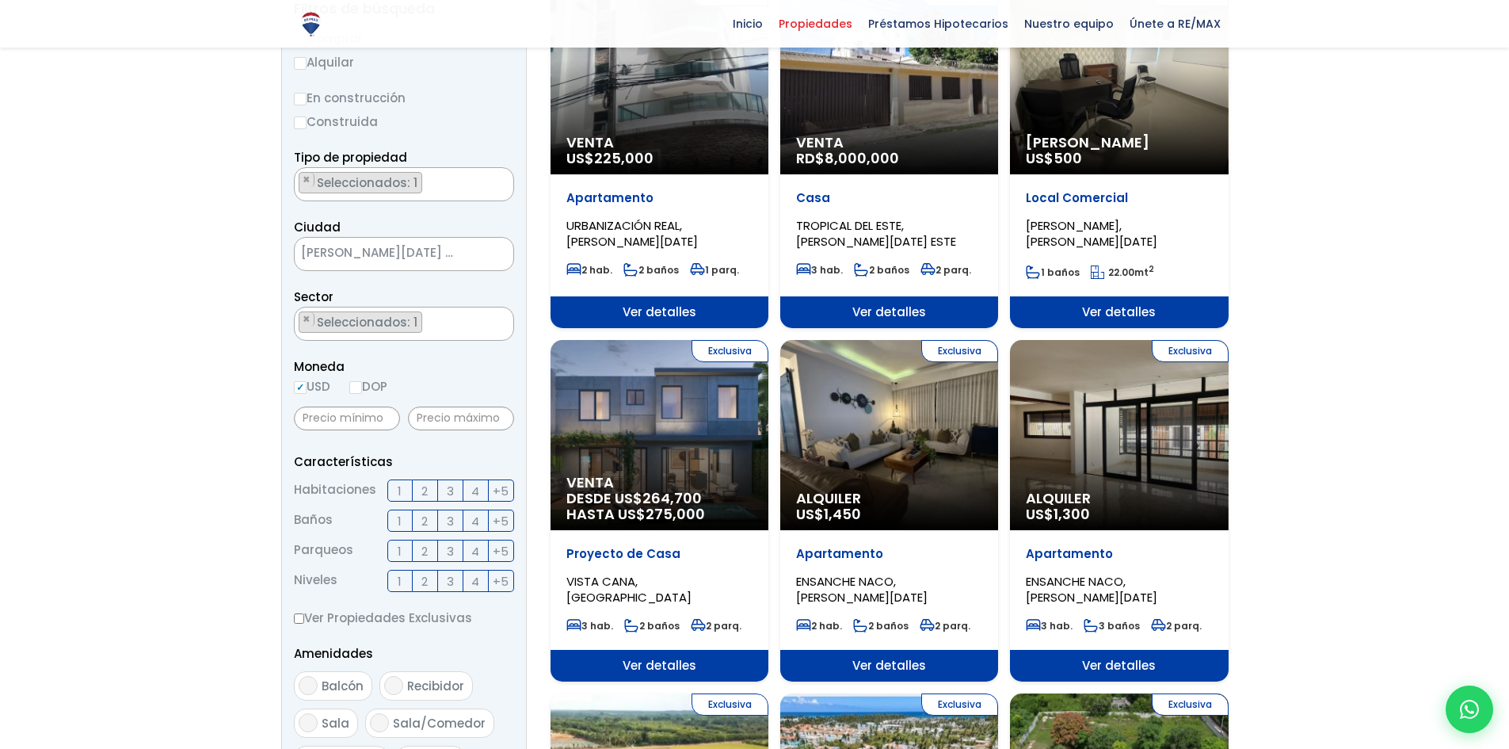
click at [425, 492] on span "2" at bounding box center [424, 491] width 6 height 20
click at [0, 0] on input "2" at bounding box center [0, 0] width 0 height 0
click at [450, 521] on span "3" at bounding box center [450, 521] width 7 height 20
click at [0, 0] on input "3" at bounding box center [0, 0] width 0 height 0
click at [421, 551] on span "2" at bounding box center [424, 551] width 6 height 20
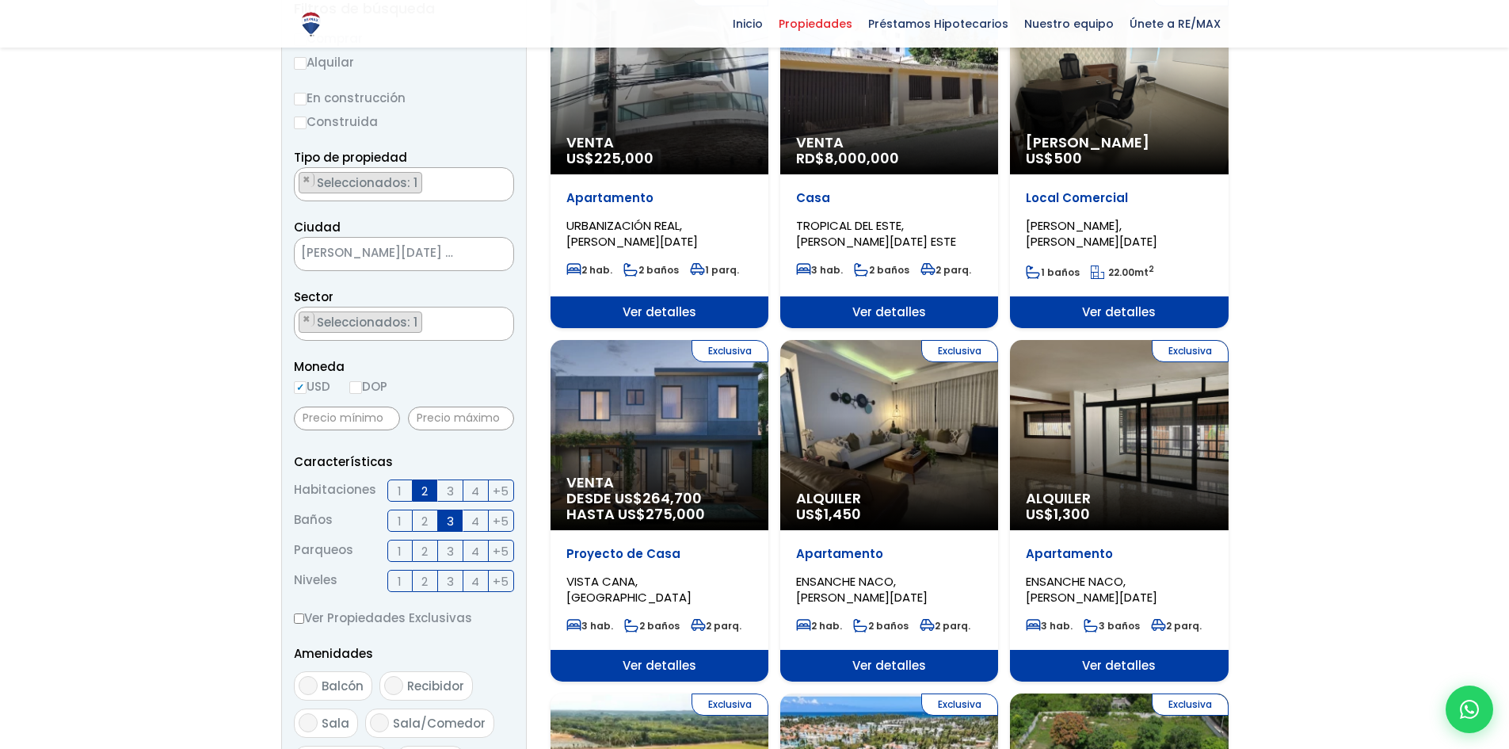
click at [0, 0] on input "2" at bounding box center [0, 0] width 0 height 0
click at [454, 582] on label "3" at bounding box center [450, 581] width 25 height 22
click at [0, 0] on input "3" at bounding box center [0, 0] width 0 height 0
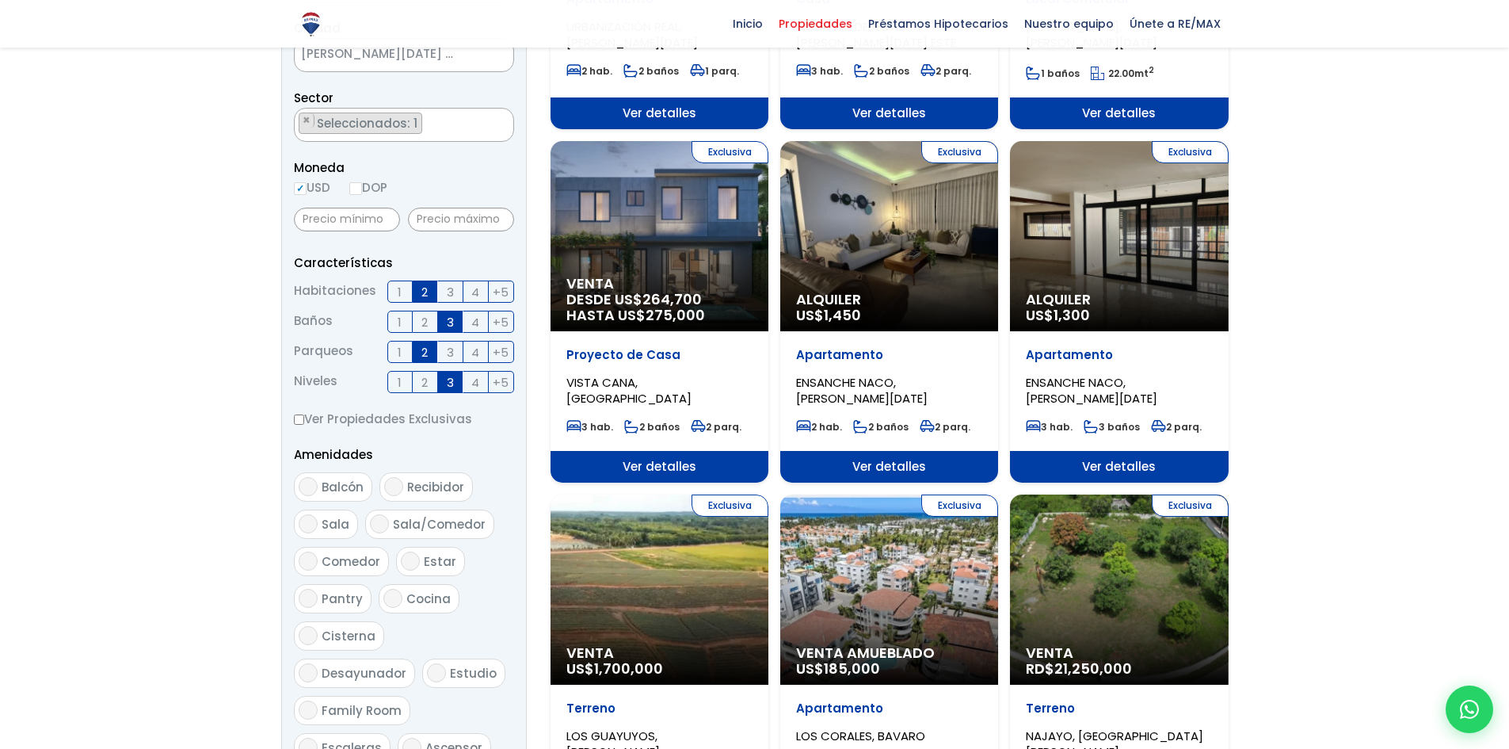
scroll to position [475, 0]
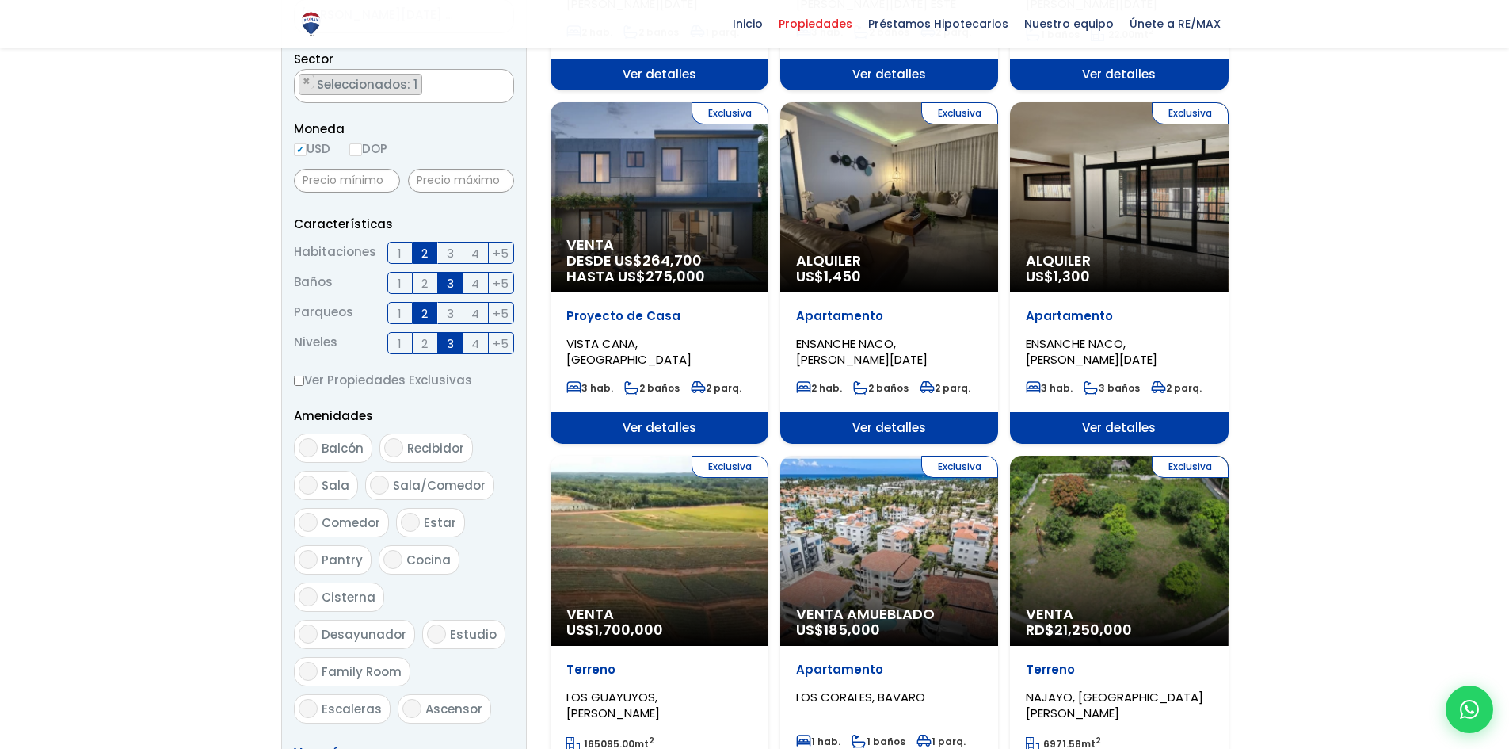
click at [338, 455] on span "Balcón" at bounding box center [343, 448] width 42 height 17
click at [318, 455] on input "Balcón" at bounding box center [308, 447] width 19 height 19
checkbox input "true"
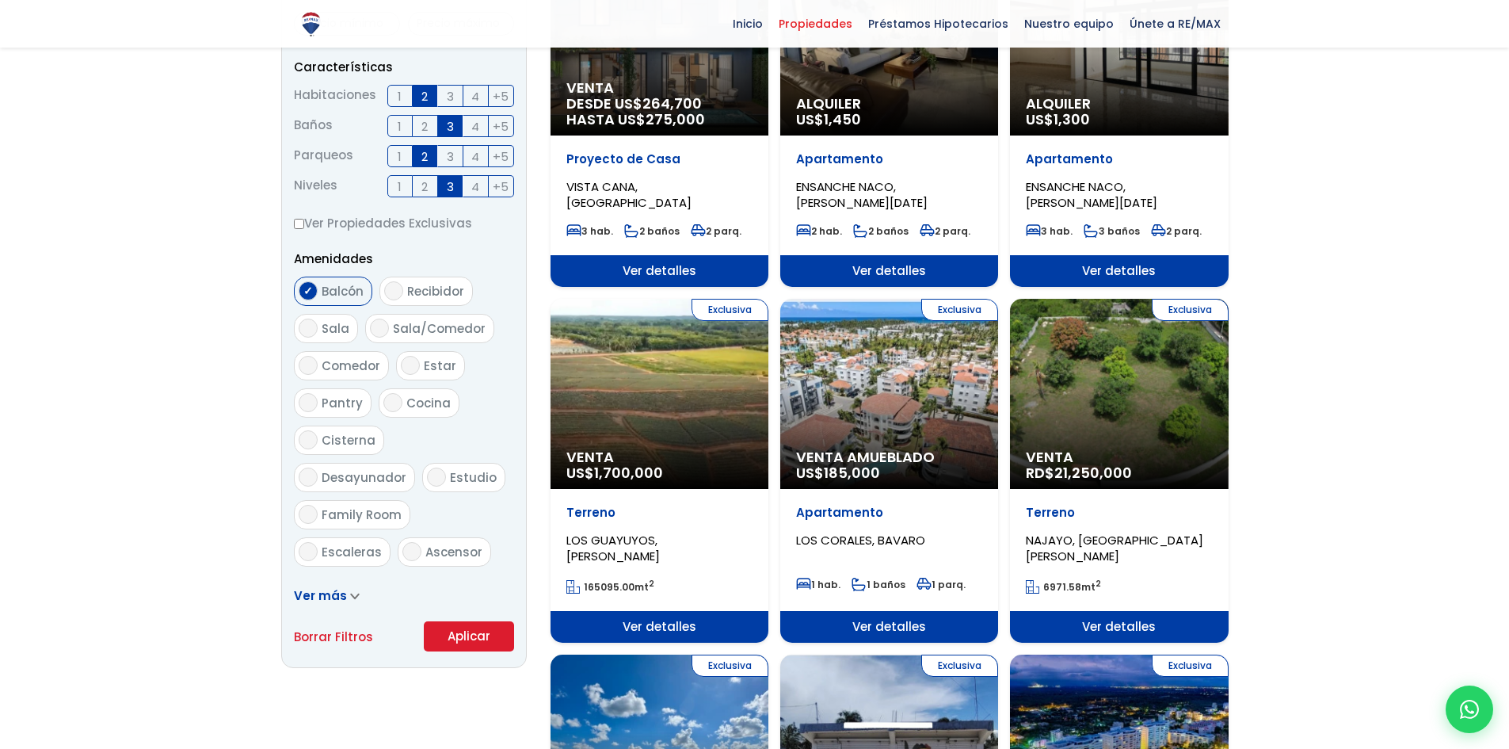
scroll to position [634, 0]
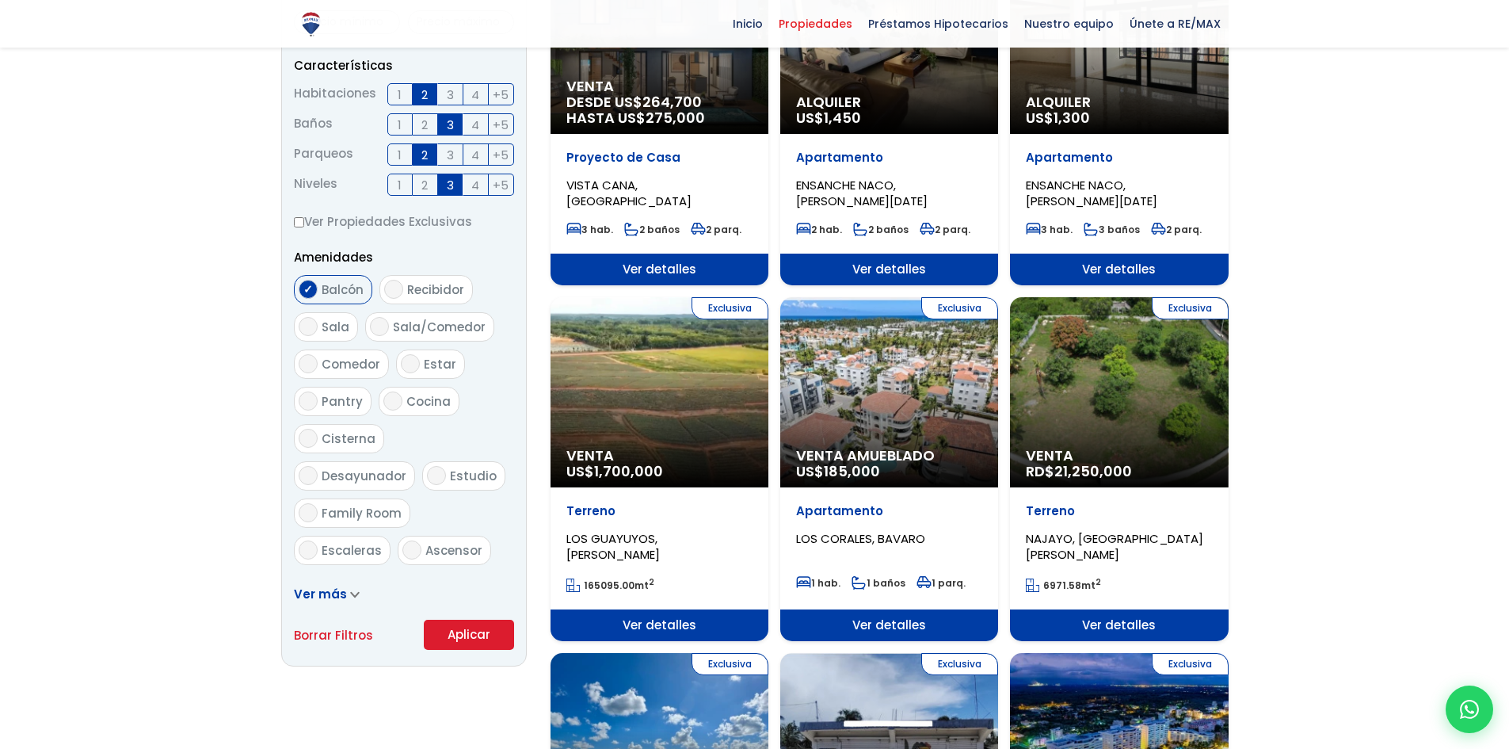
click at [341, 332] on span "Sala" at bounding box center [336, 326] width 28 height 17
click at [318, 332] on input "Sala" at bounding box center [308, 326] width 19 height 19
checkbox input "true"
click at [344, 370] on span "Comedor" at bounding box center [351, 364] width 59 height 17
click at [318, 370] on input "Comedor" at bounding box center [308, 363] width 19 height 19
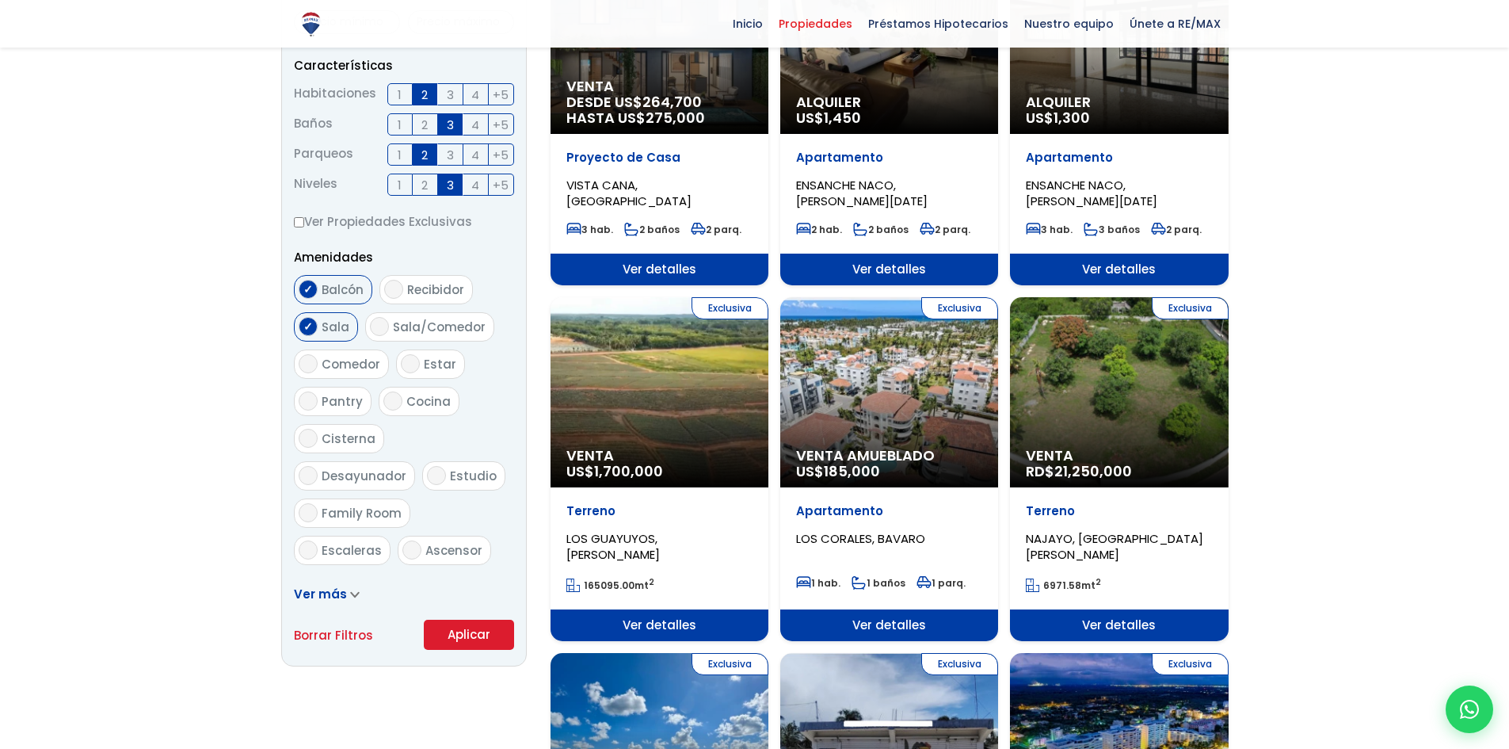
checkbox input "true"
click at [437, 364] on span "Estar" at bounding box center [440, 364] width 32 height 17
click at [420, 364] on input "Estar" at bounding box center [410, 363] width 19 height 19
checkbox input "true"
click at [419, 403] on span "Cocina" at bounding box center [428, 401] width 44 height 17
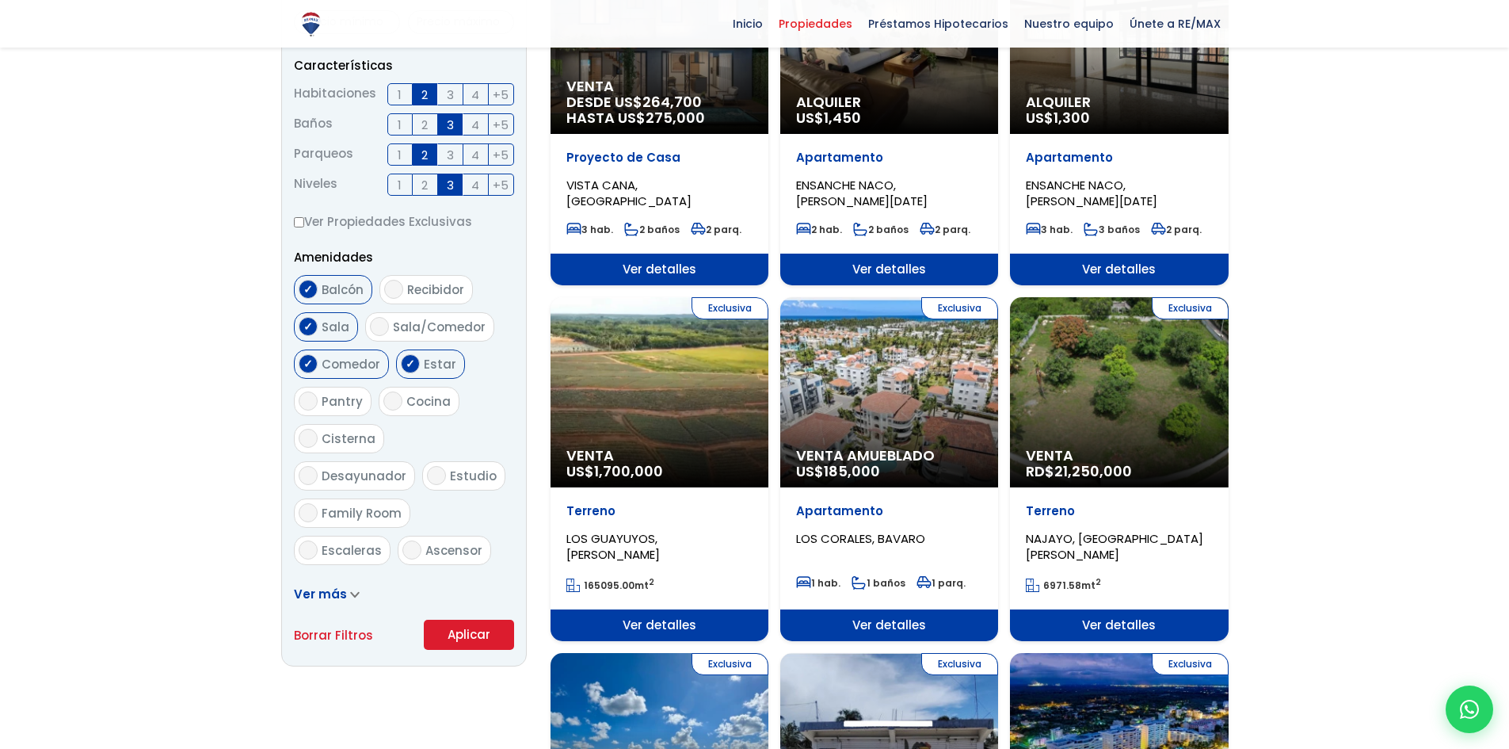
click at [402, 403] on input "Cocina" at bounding box center [392, 400] width 19 height 19
checkbox input "true"
click at [406, 467] on span "Desayunador" at bounding box center [364, 475] width 85 height 17
click at [318, 466] on input "Desayunador" at bounding box center [308, 475] width 19 height 19
checkbox input "true"
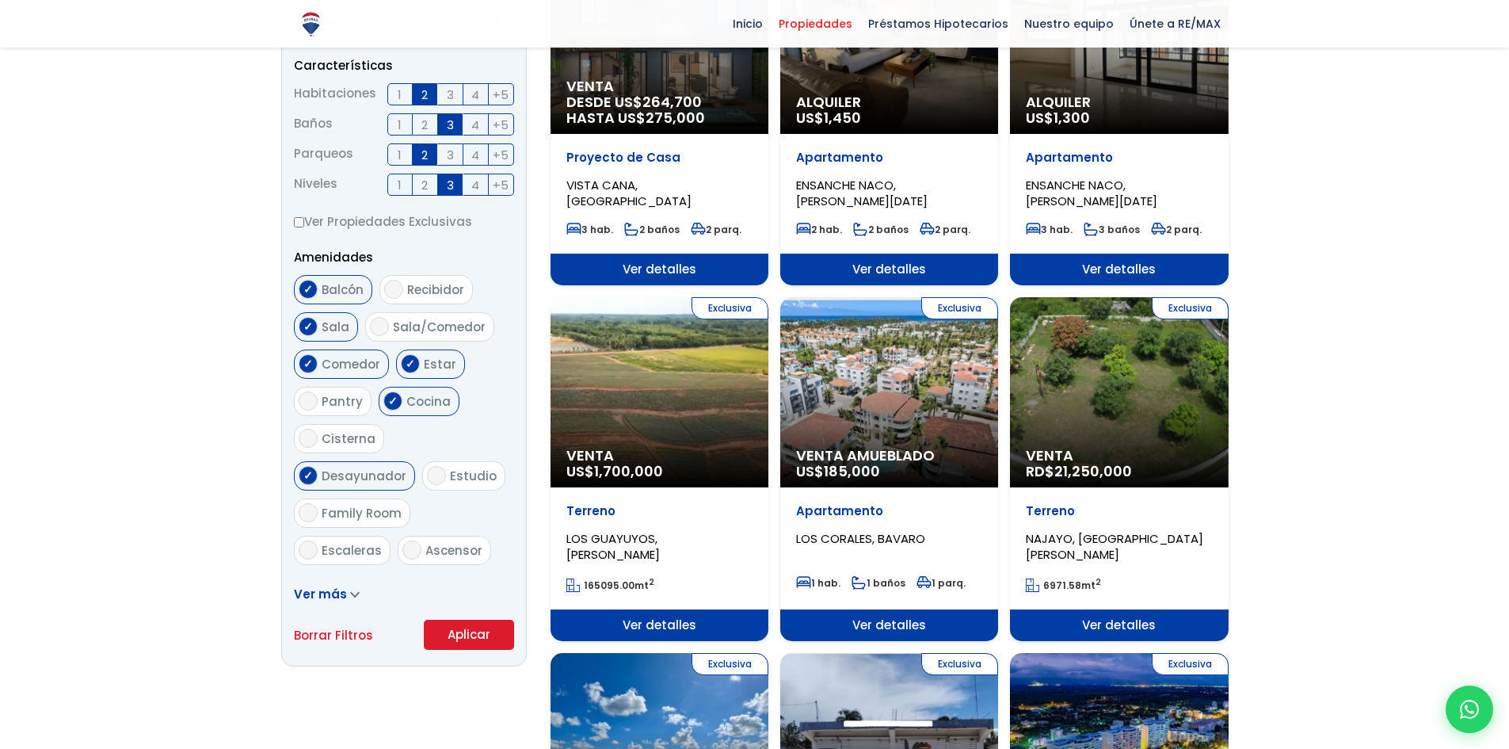
click at [427, 479] on input "Estudio" at bounding box center [436, 475] width 19 height 19
checkbox input "true"
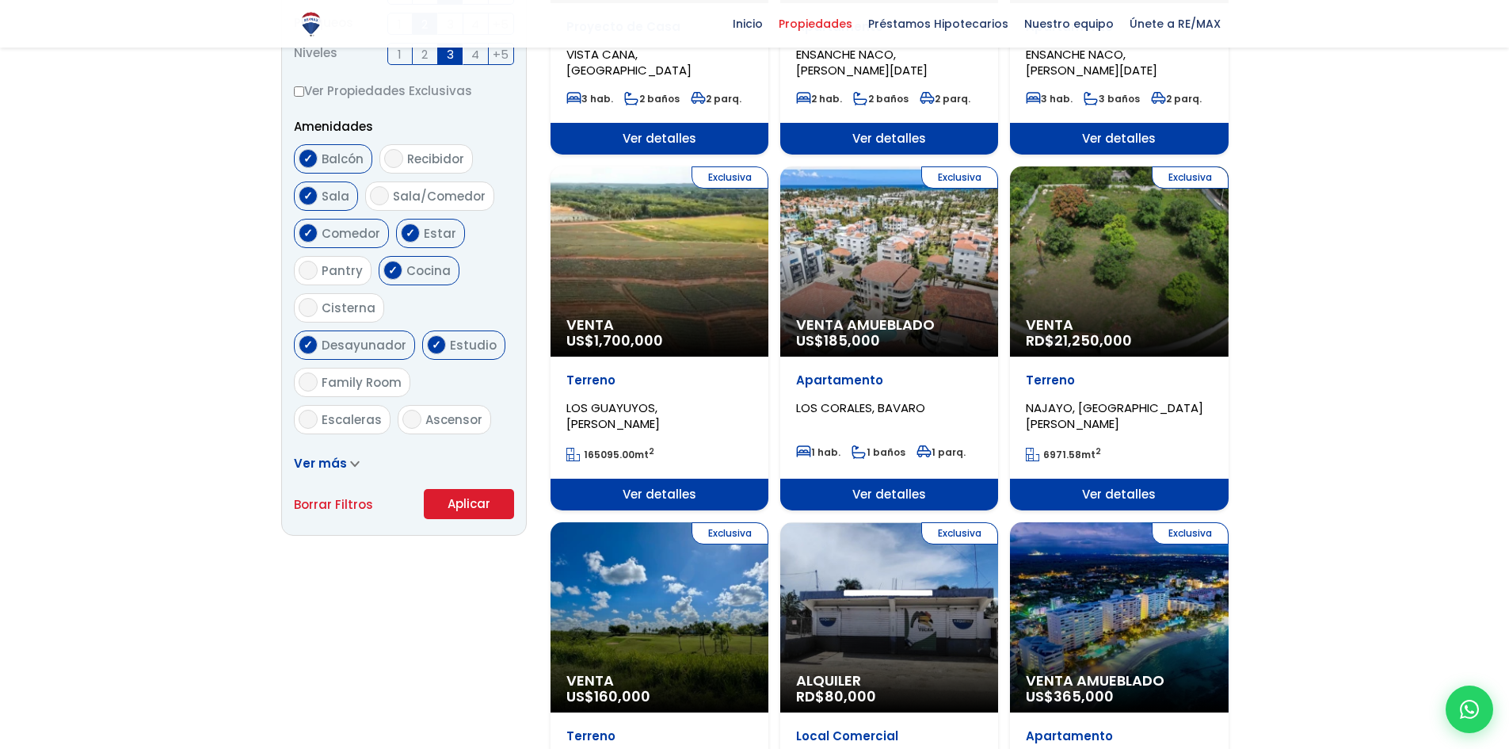
scroll to position [792, 0]
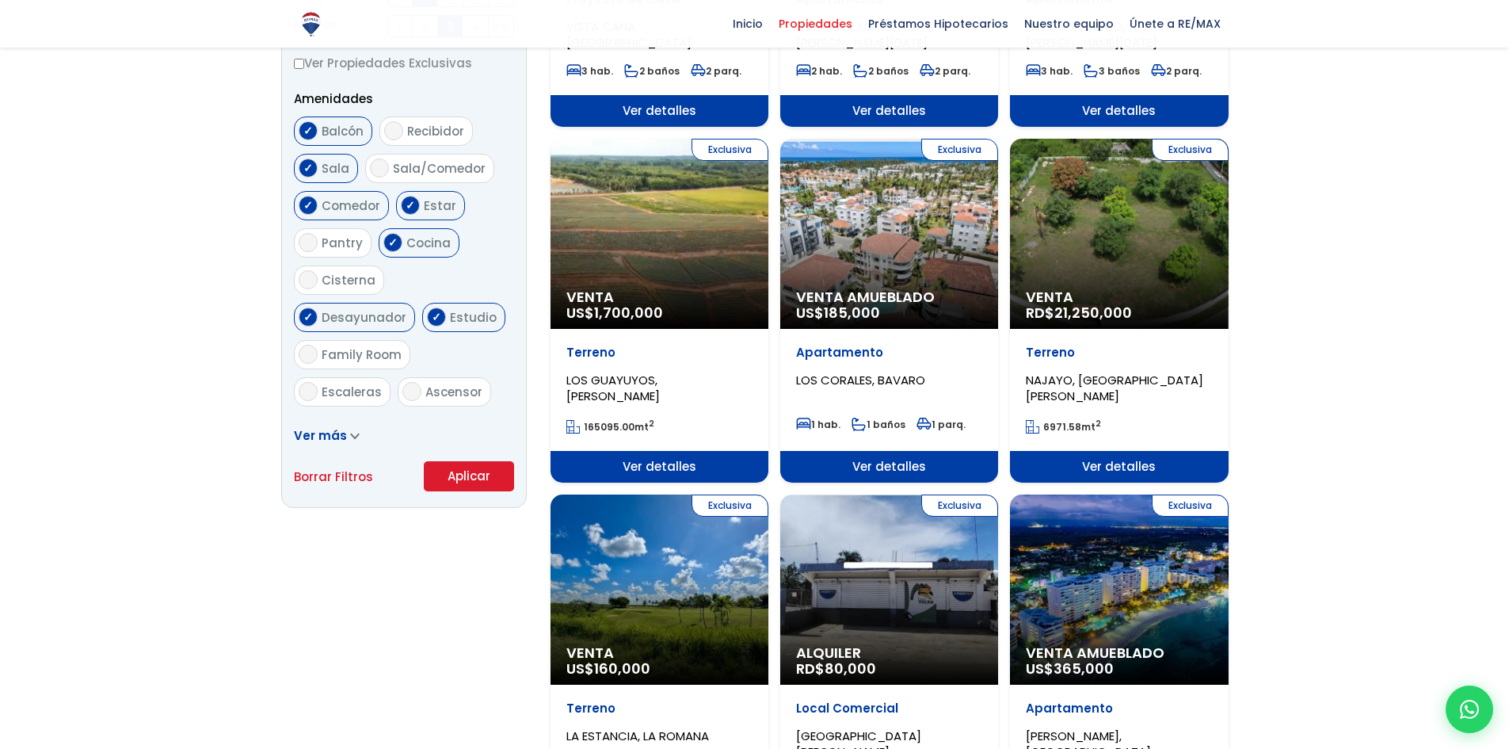
click at [305, 382] on input "Escaleras" at bounding box center [308, 391] width 19 height 19
checkbox input "true"
click at [425, 383] on span "Ascensor" at bounding box center [453, 391] width 57 height 17
click at [421, 382] on input "Ascensor" at bounding box center [411, 391] width 19 height 19
checkbox input "true"
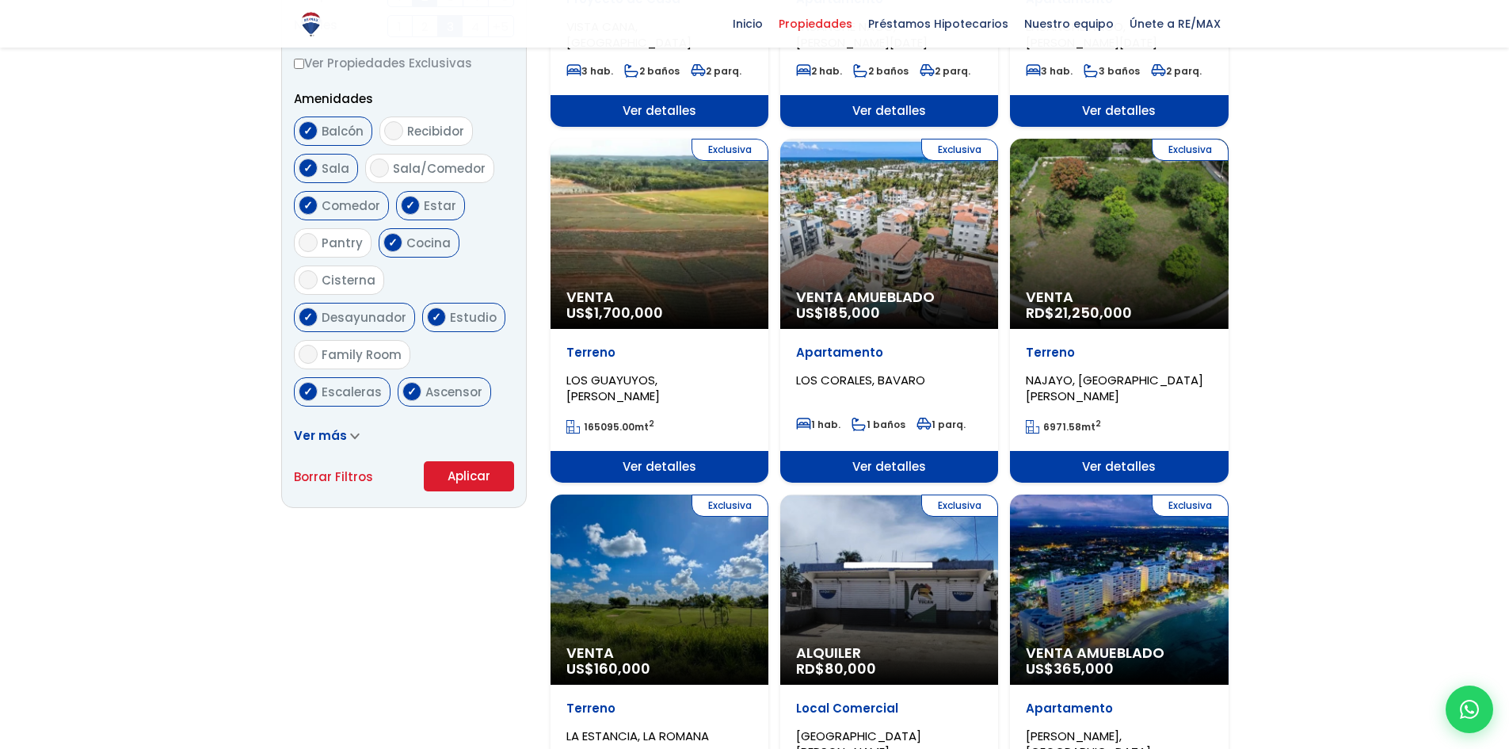
click at [448, 479] on button "Aplicar" at bounding box center [469, 476] width 90 height 30
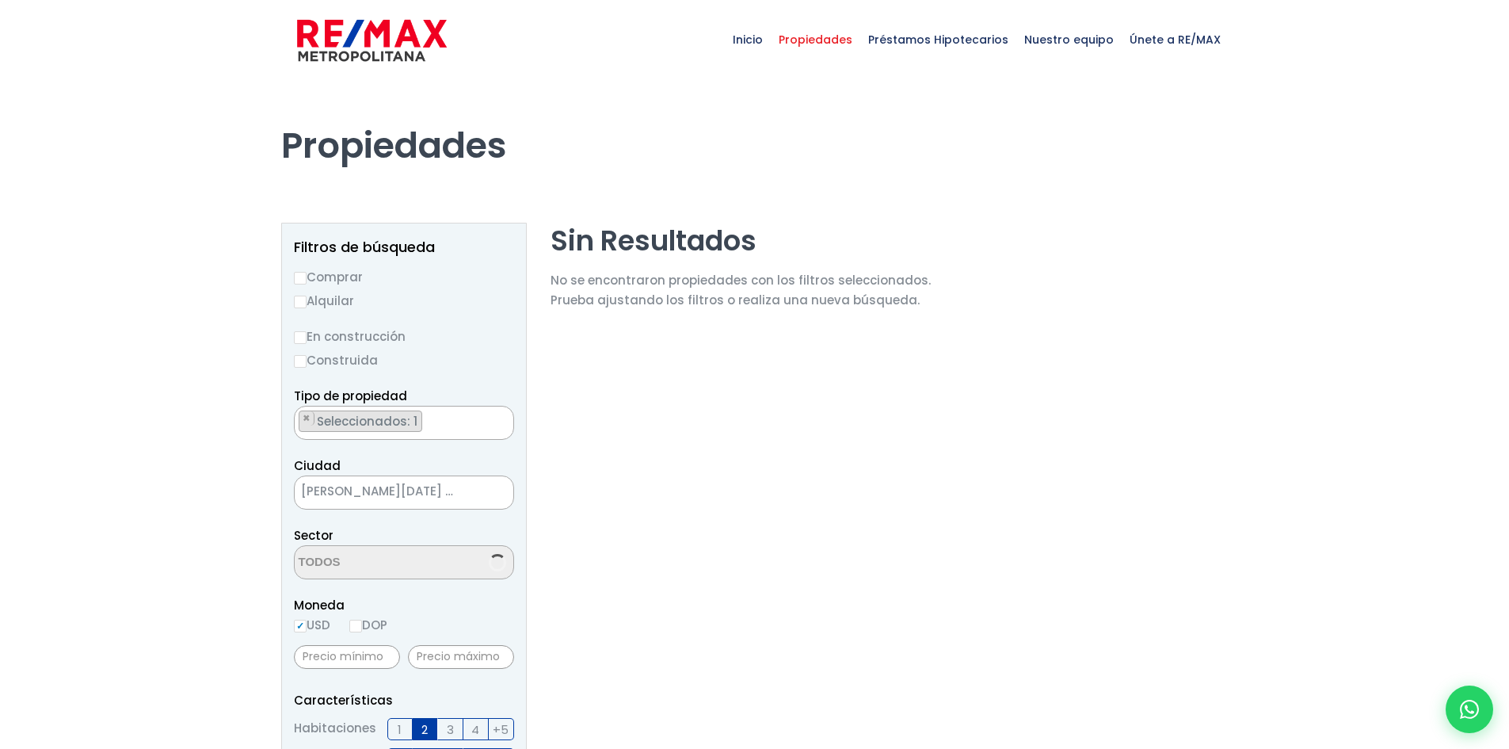
select select "13152"
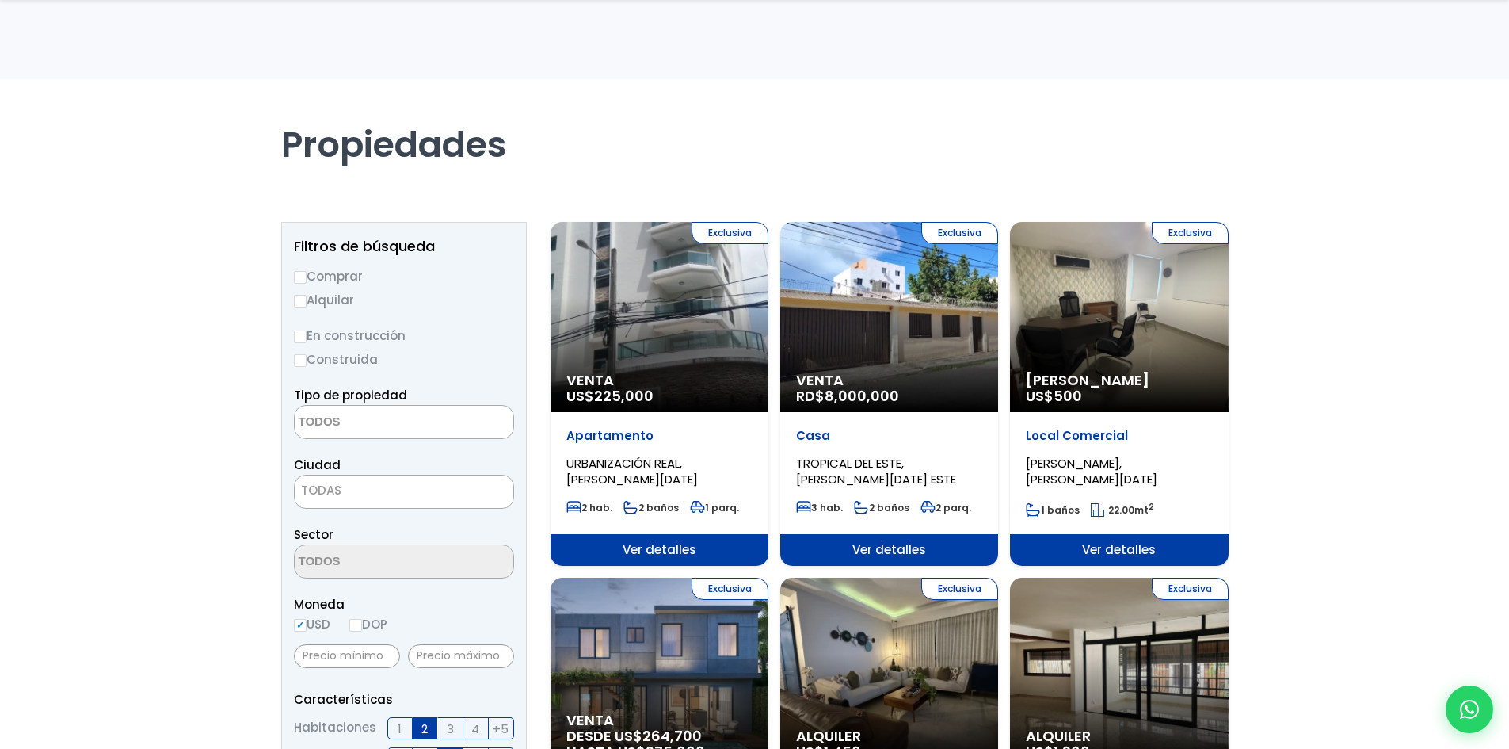
select select "148"
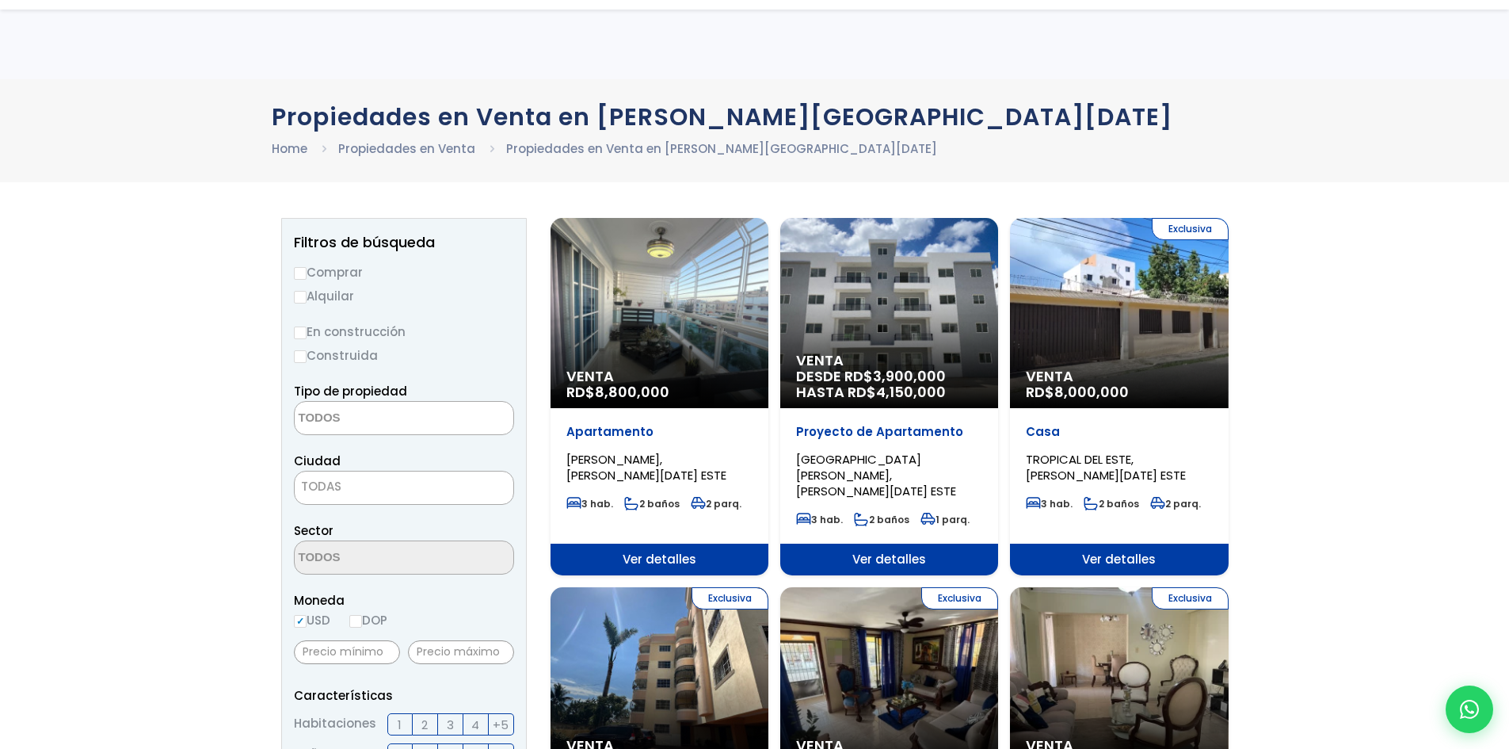
select select
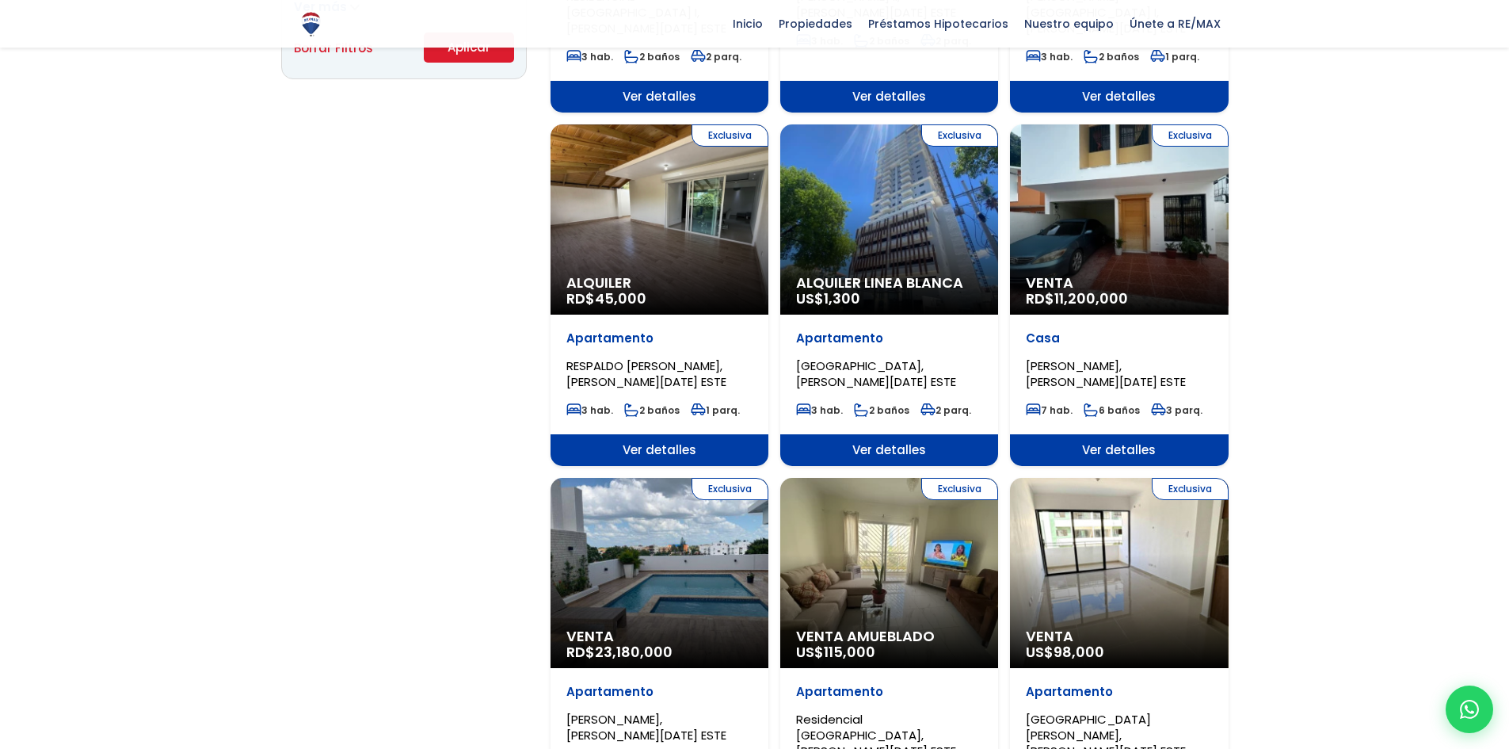
scroll to position [1188, 0]
